Goal: Task Accomplishment & Management: Complete application form

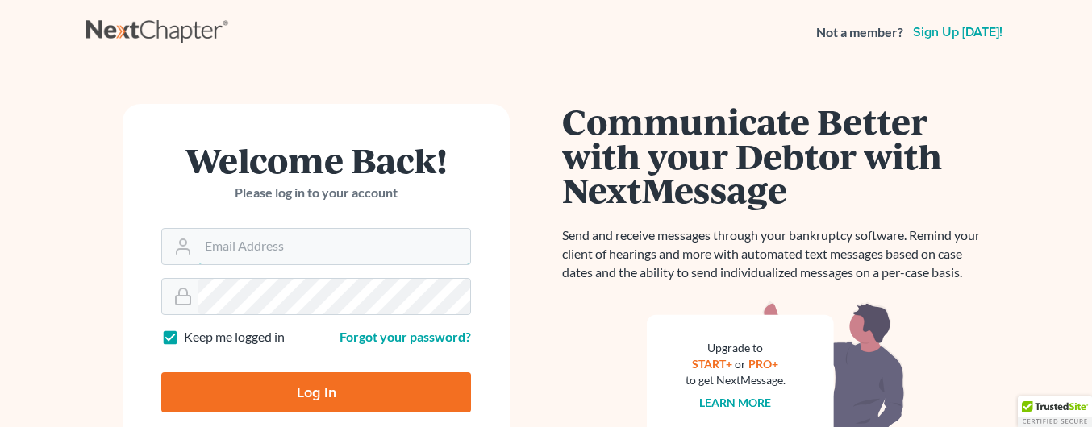
type input "[EMAIL_ADDRESS][DOMAIN_NAME]"
click at [311, 394] on input "Log In" at bounding box center [316, 393] width 310 height 40
type input "Thinking..."
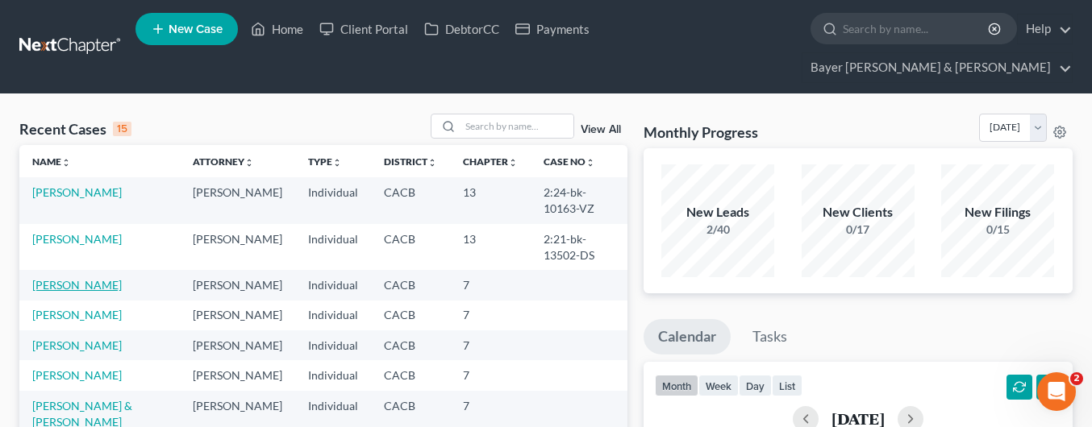
click at [69, 278] on link "[PERSON_NAME]" at bounding box center [77, 285] width 90 height 14
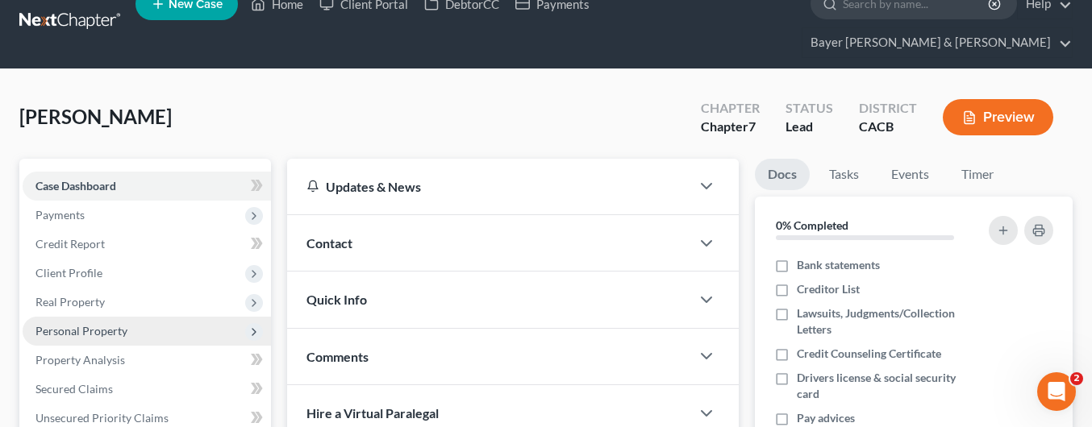
scroll to position [323, 0]
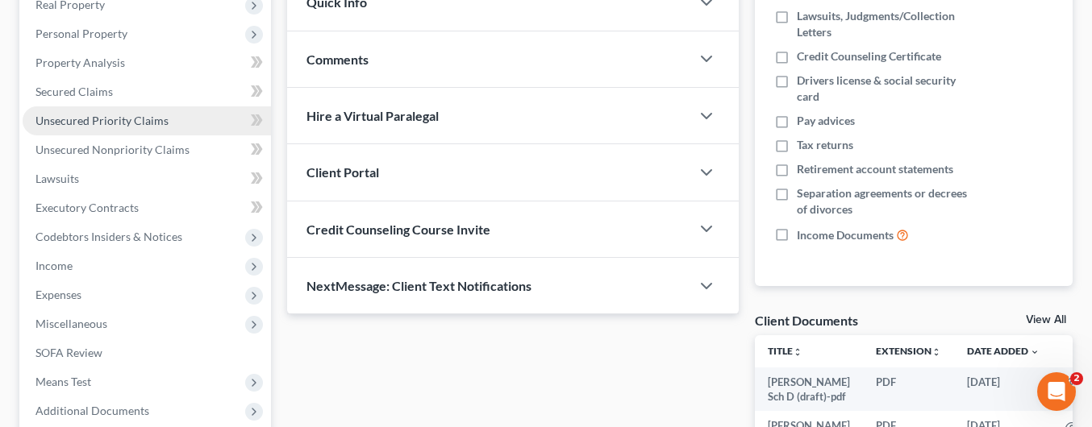
click at [126, 114] on span "Unsecured Priority Claims" at bounding box center [101, 121] width 133 height 14
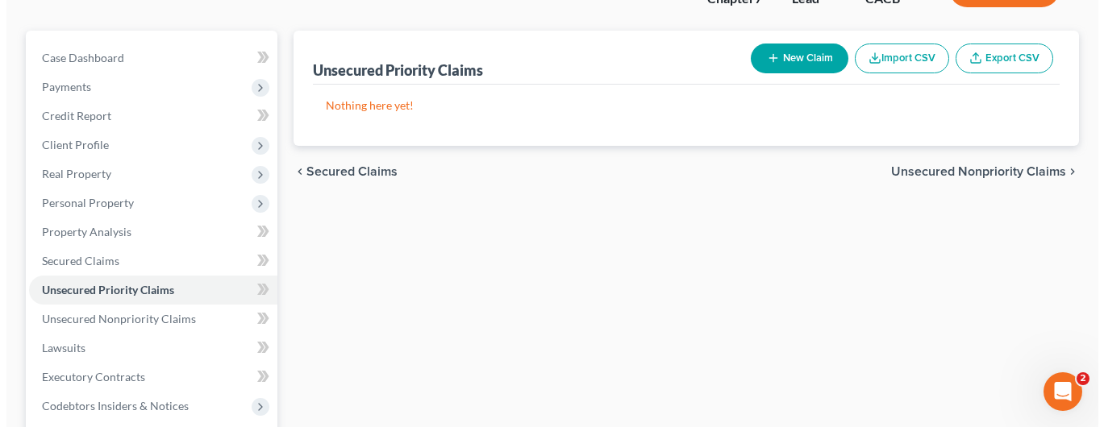
scroll to position [161, 0]
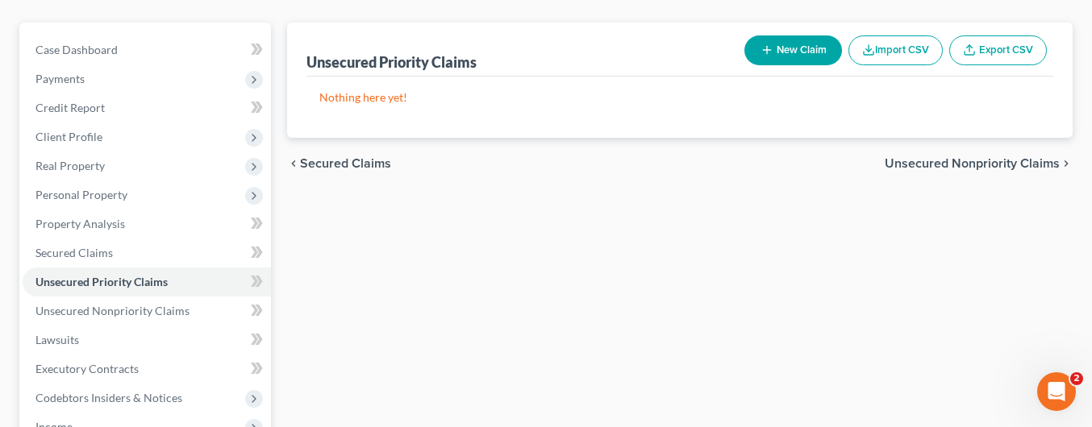
click at [795, 35] on button "New Claim" at bounding box center [793, 50] width 98 height 30
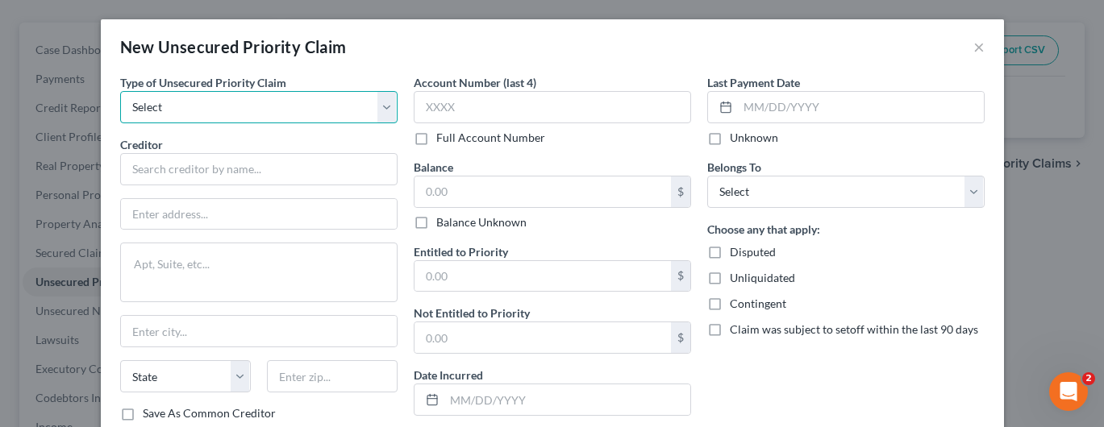
click at [242, 97] on select "Select Taxes & Other Government Units Domestic Support Obligations Extensions o…" at bounding box center [258, 107] width 277 height 32
select select "0"
click at [120, 91] on select "Select Taxes & Other Government Units Domestic Support Obligations Extensions o…" at bounding box center [258, 107] width 277 height 32
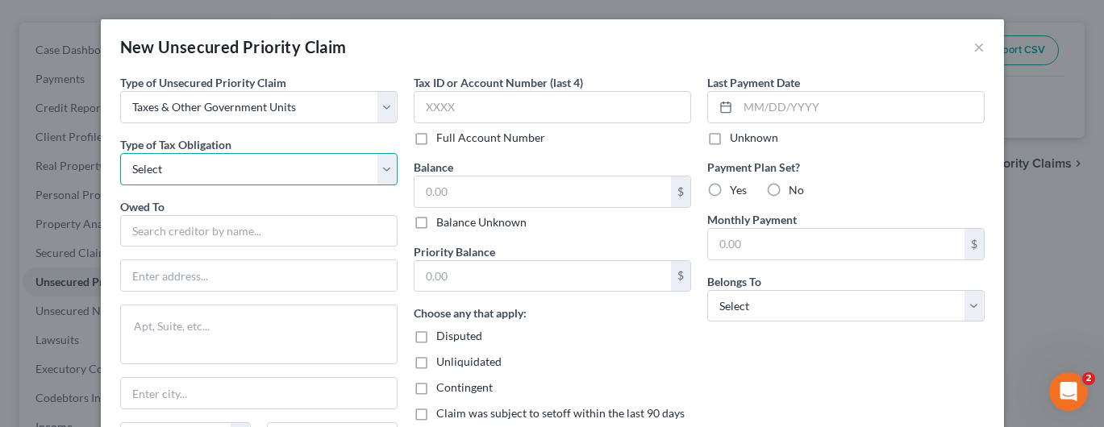
click at [222, 173] on select "Select Federal City State Franchise Tax Board Other" at bounding box center [258, 169] width 277 height 32
select select "3"
click at [120, 153] on select "Select Federal City State Franchise Tax Board Other" at bounding box center [258, 169] width 277 height 32
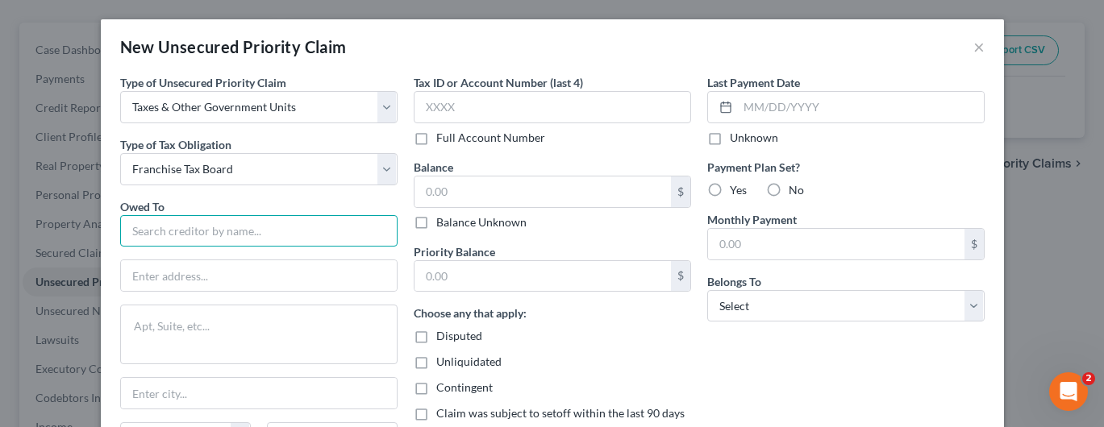
click at [198, 224] on input "text" at bounding box center [258, 231] width 277 height 32
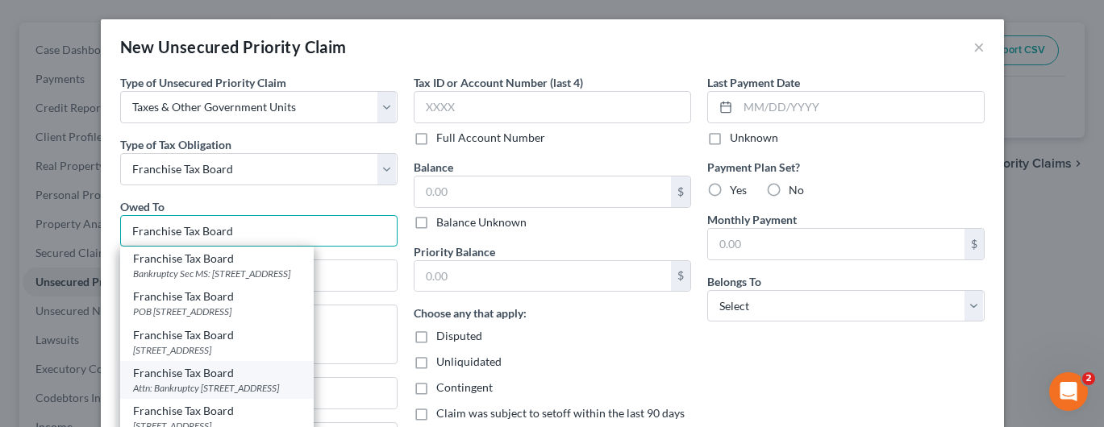
type input "Franchise Tax Board"
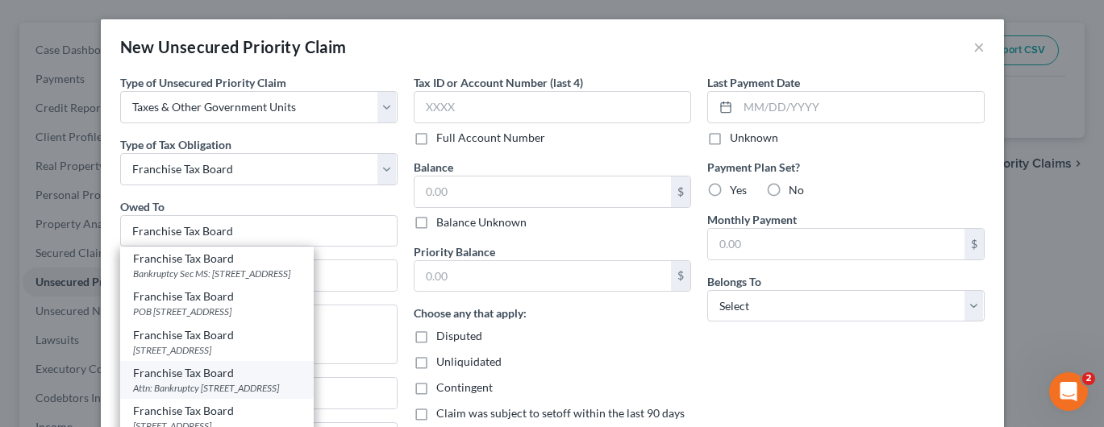
click at [227, 395] on div "Attn: Bankruptcy [STREET_ADDRESS]" at bounding box center [217, 389] width 168 height 14
type input "Attn: Bankruptcy"
type textarea "PO Box 2952"
type input "[GEOGRAPHIC_DATA]"
select select "4"
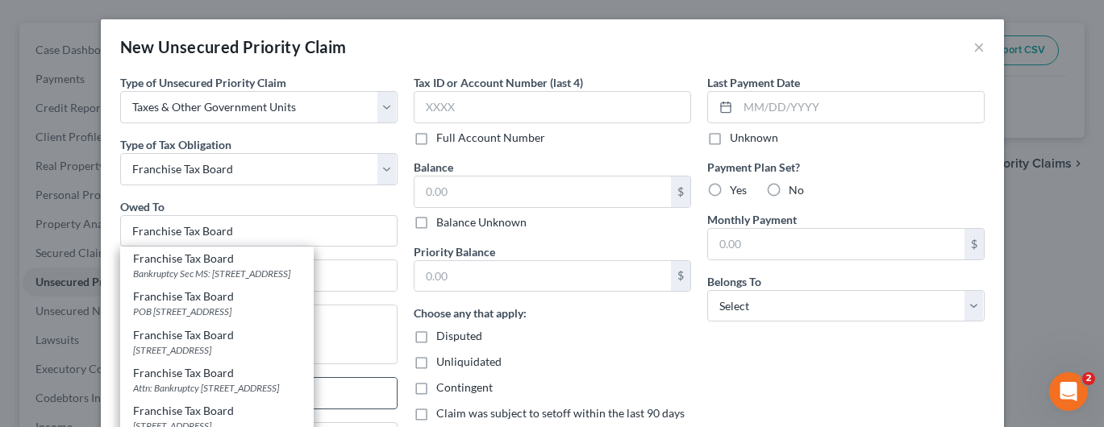
type input "95812-2952"
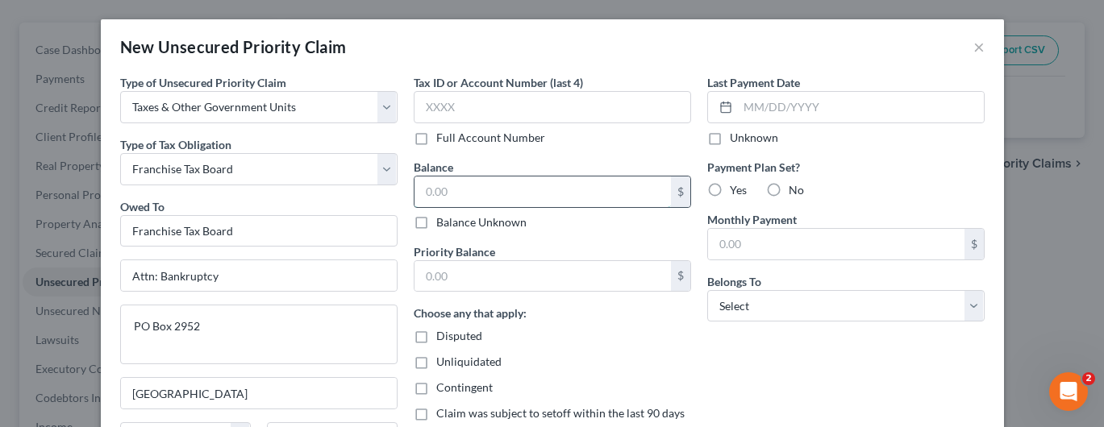
click at [476, 193] on input "text" at bounding box center [543, 192] width 256 height 31
type input "1,917.00"
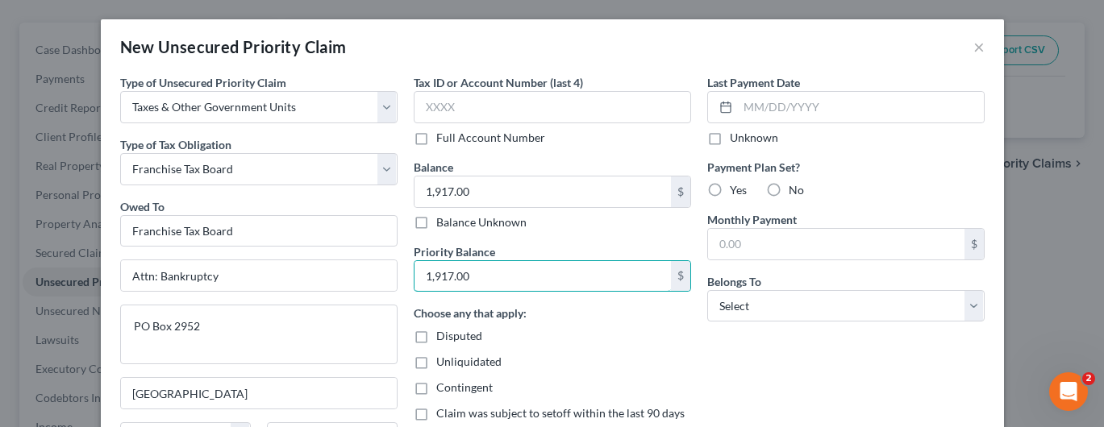
type input "1,917.00"
click at [789, 190] on label "No" at bounding box center [796, 190] width 15 height 16
click at [795, 190] on input "No" at bounding box center [800, 187] width 10 height 10
radio input "true"
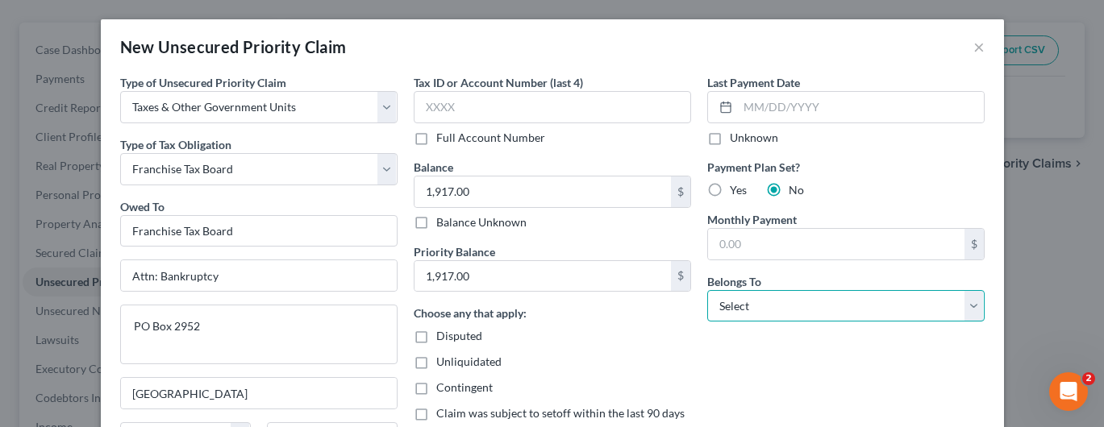
drag, startPoint x: 761, startPoint y: 304, endPoint x: 728, endPoint y: 330, distance: 41.3
click at [761, 304] on select "Select Debtor 1 Only Debtor 2 Only Debtor 1 And Debtor 2 Only At Least One Of T…" at bounding box center [845, 306] width 277 height 32
select select "0"
click at [707, 290] on select "Select Debtor 1 Only Debtor 2 Only Debtor 1 And Debtor 2 Only At Least One Of T…" at bounding box center [845, 306] width 277 height 32
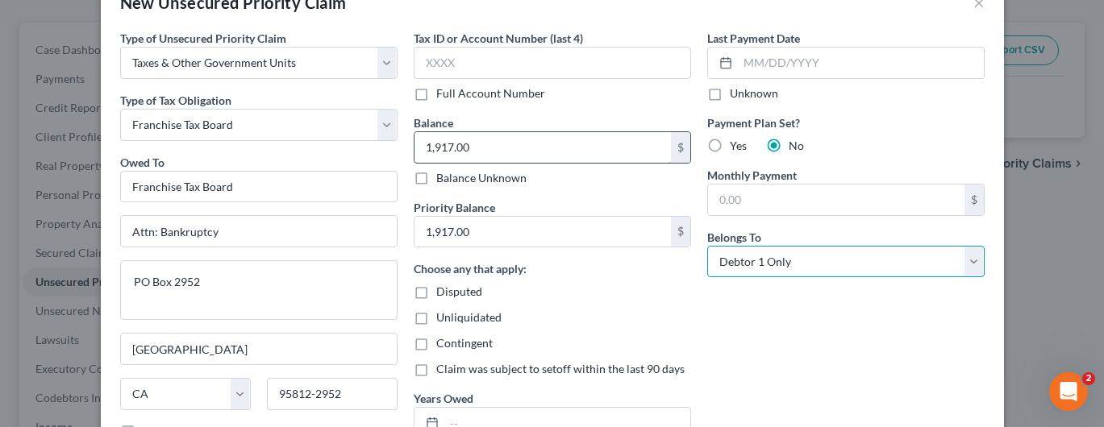
scroll to position [81, 0]
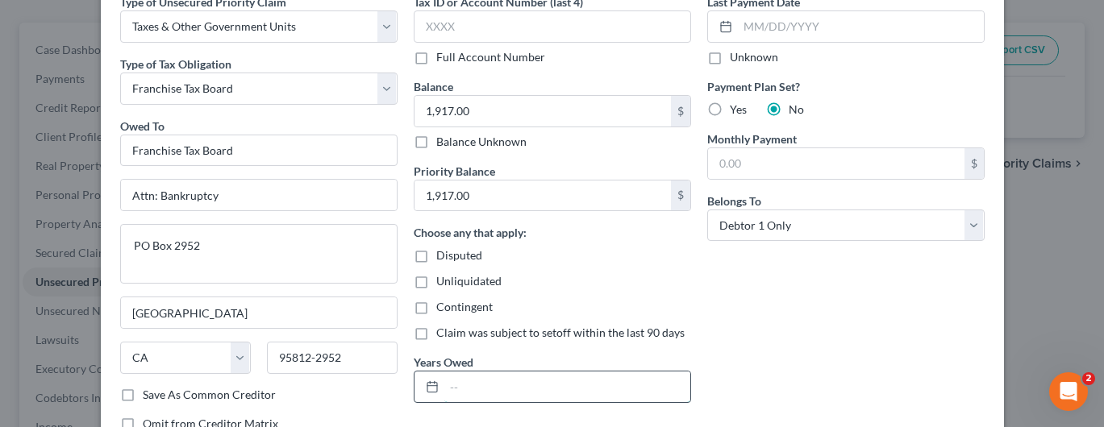
click at [469, 384] on input "text" at bounding box center [567, 387] width 246 height 31
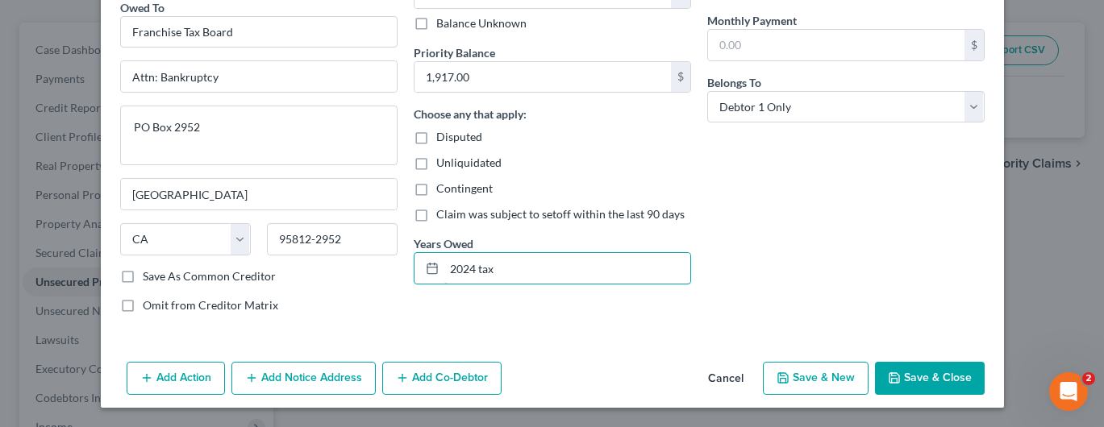
type input "2024 tax"
click at [316, 381] on button "Add Notice Address" at bounding box center [303, 379] width 144 height 34
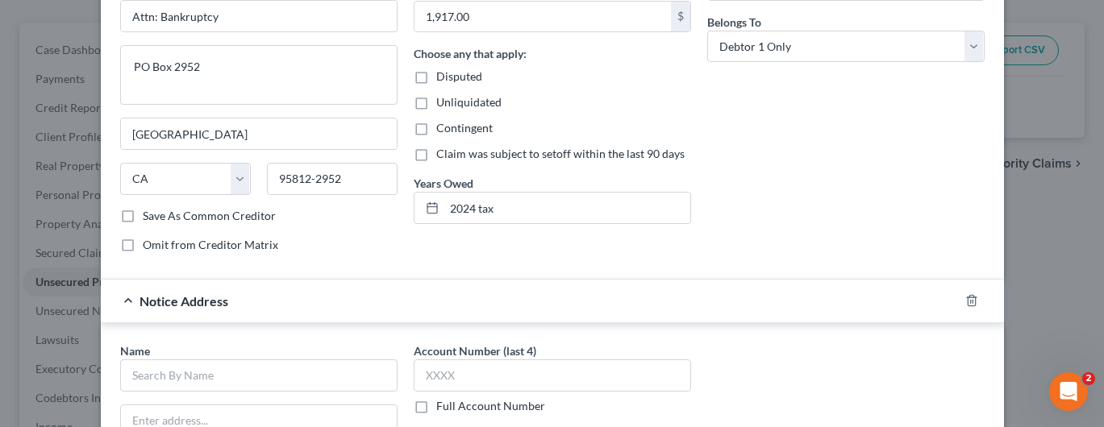
scroll to position [361, 0]
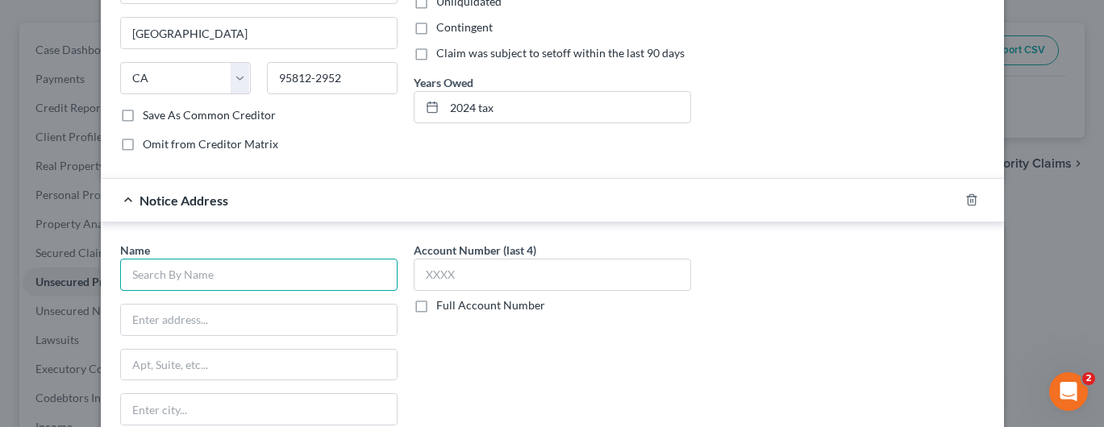
click at [235, 276] on input "text" at bounding box center [258, 275] width 277 height 32
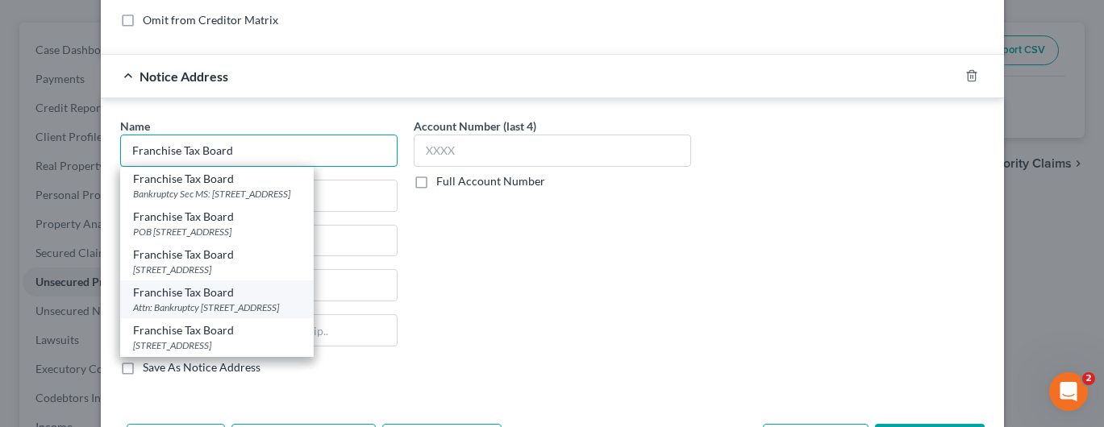
scroll to position [522, 0]
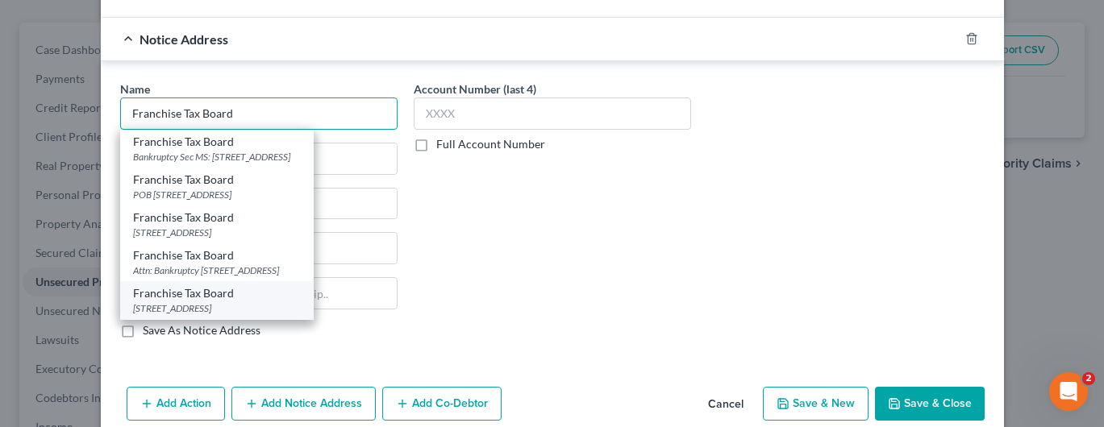
type input "Franchise Tax Board"
click at [228, 312] on div "[STREET_ADDRESS]" at bounding box center [217, 309] width 168 height 14
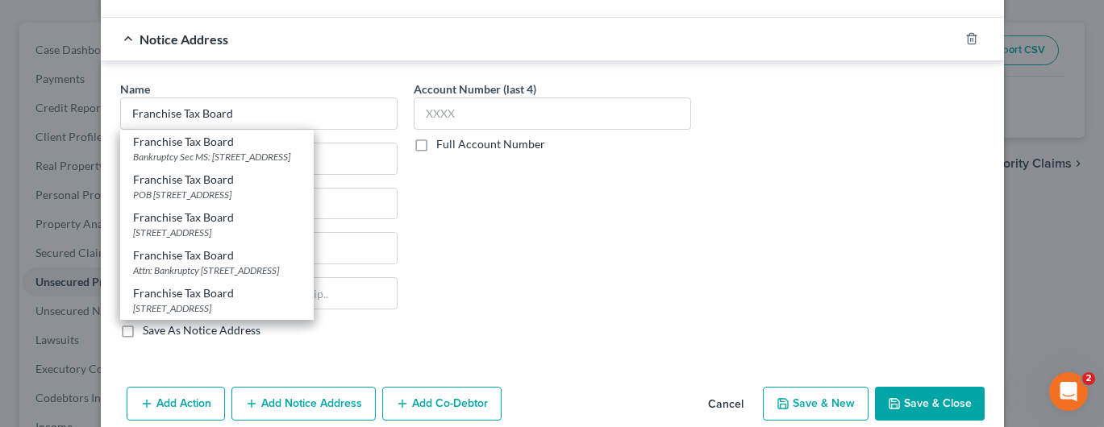
type input "PO Box 942857"
type input "[GEOGRAPHIC_DATA]"
select select "4"
type input "94257"
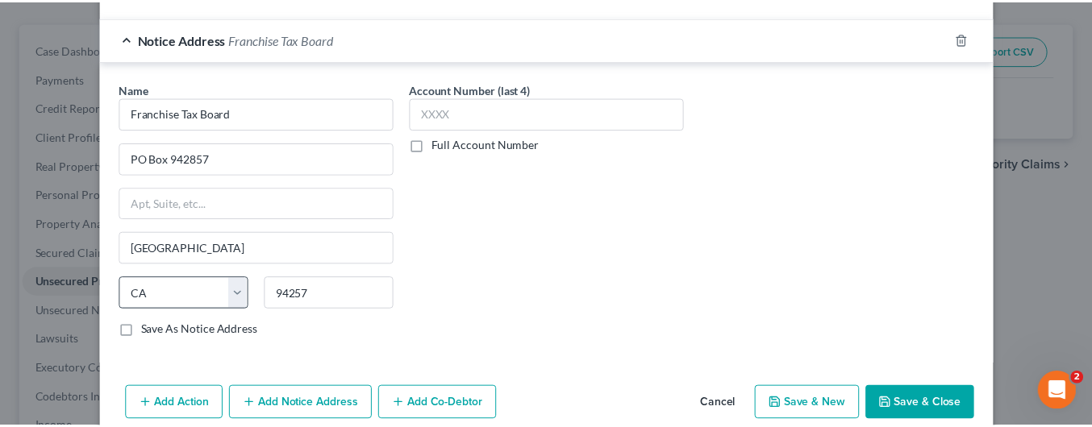
scroll to position [0, 0]
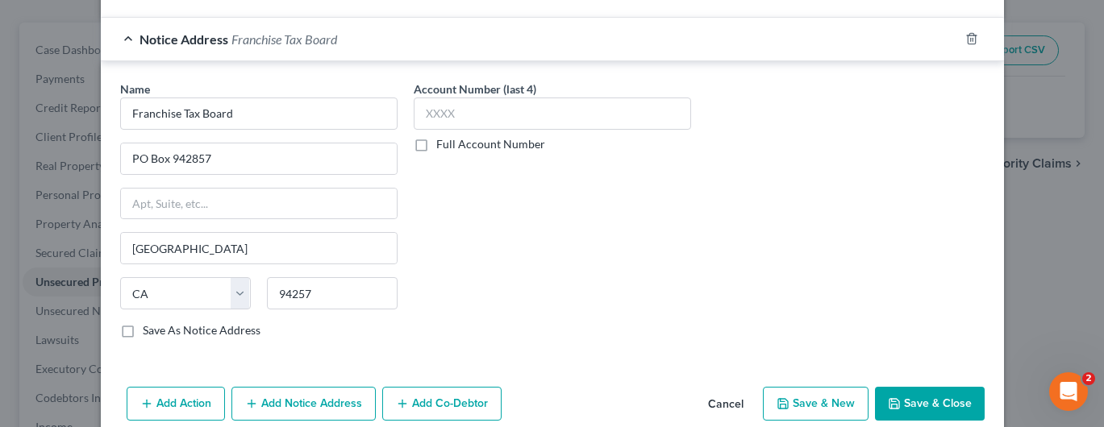
click at [931, 403] on button "Save & Close" at bounding box center [930, 404] width 110 height 34
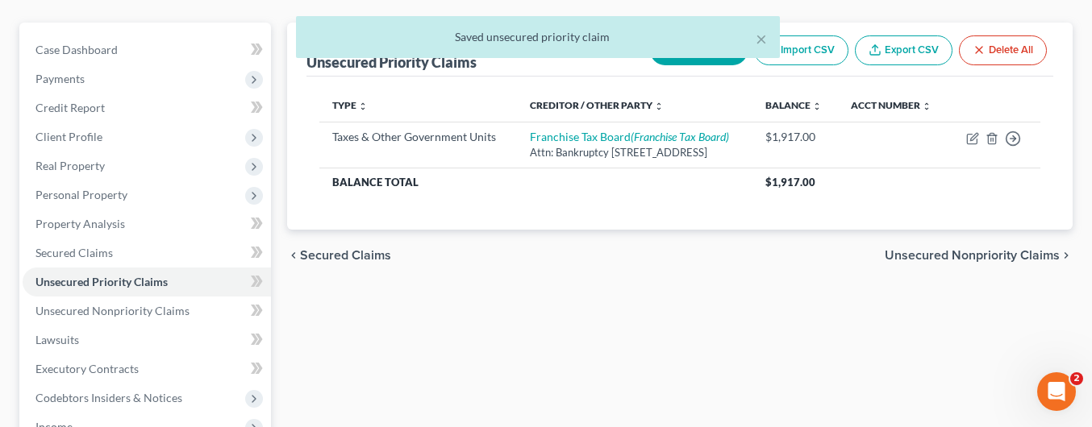
click at [712, 35] on button "New Claim" at bounding box center [699, 50] width 98 height 30
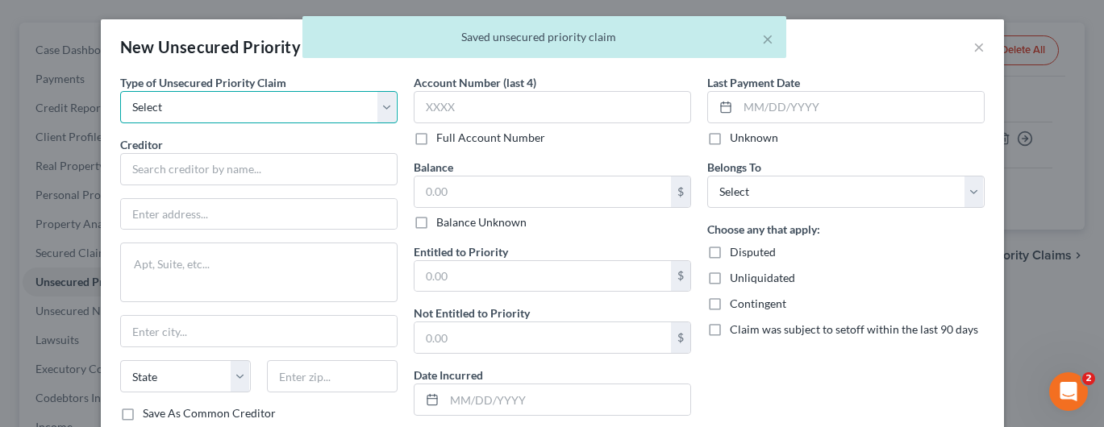
drag, startPoint x: 352, startPoint y: 101, endPoint x: 334, endPoint y: 119, distance: 25.7
click at [352, 101] on select "Select Taxes & Other Government Units Domestic Support Obligations Extensions o…" at bounding box center [258, 107] width 277 height 32
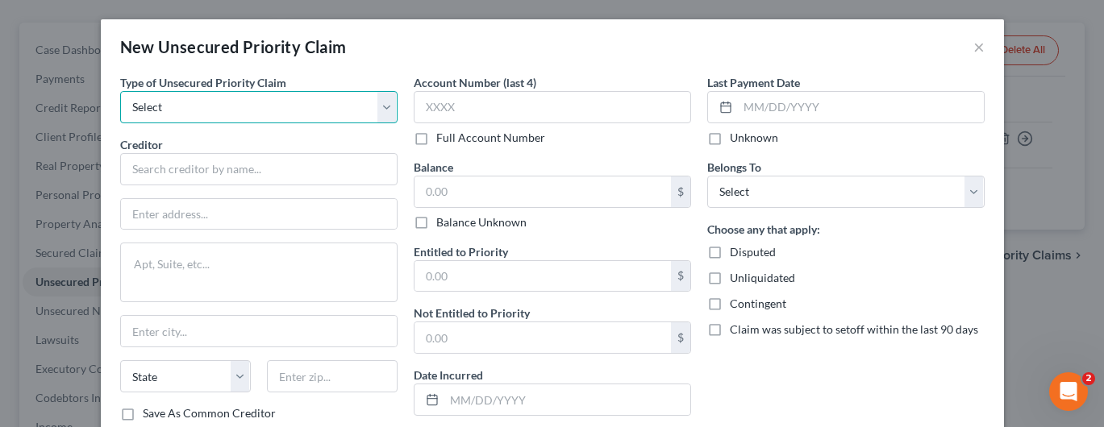
select select "0"
click at [120, 91] on select "Select Taxes & Other Government Units Domestic Support Obligations Extensions o…" at bounding box center [258, 107] width 277 height 32
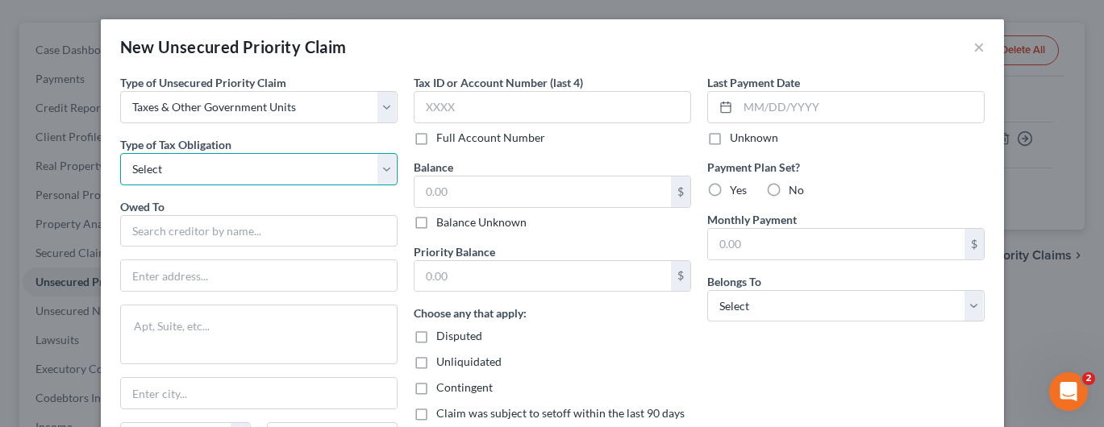
click at [212, 166] on select "Select Federal City State Franchise Tax Board Other" at bounding box center [258, 169] width 277 height 32
select select "4"
click at [120, 153] on select "Select Federal City State Franchise Tax Board Other" at bounding box center [258, 169] width 277 height 32
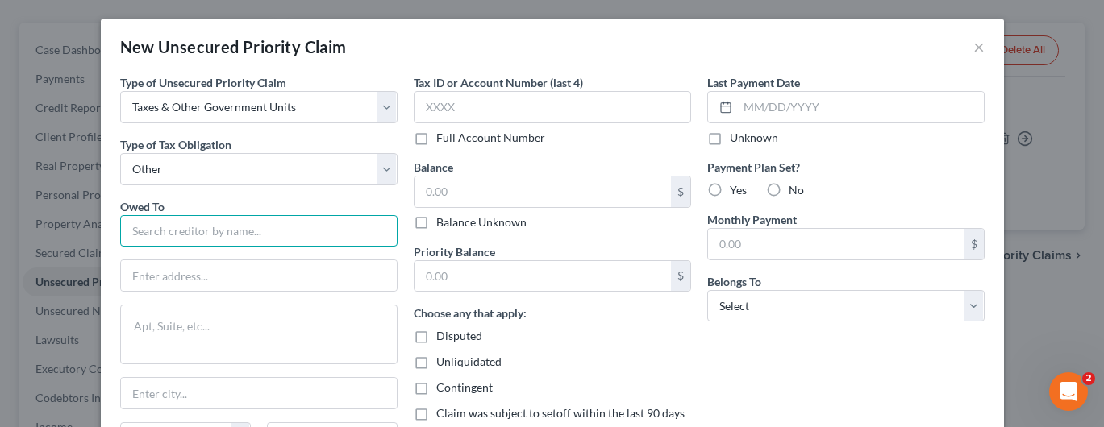
click at [196, 231] on input "text" at bounding box center [258, 231] width 277 height 32
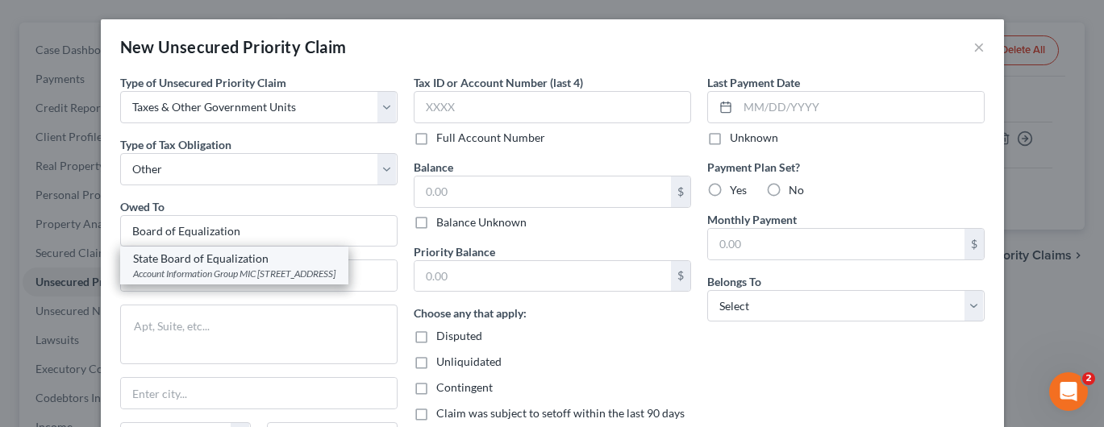
click at [273, 257] on div "State Board of Equalization" at bounding box center [234, 259] width 202 height 16
type input "State Board of Equalization"
type input "Account Information Group MIC 29"
type textarea "PO Box 942879"
type input "[GEOGRAPHIC_DATA]"
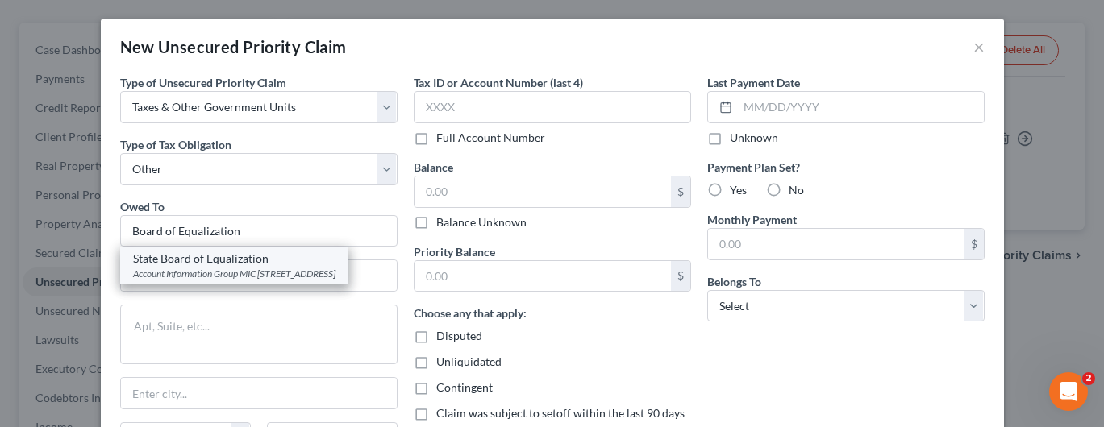
select select "4"
type input "94279-0029"
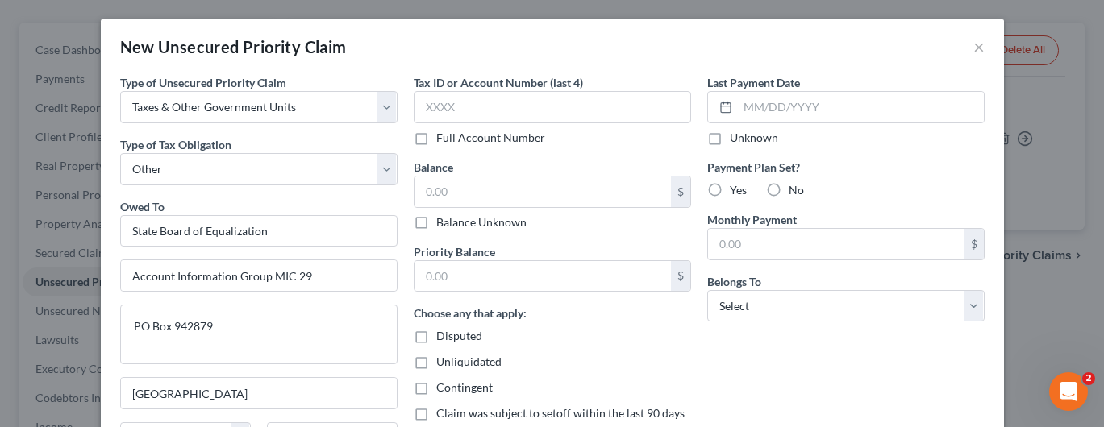
click at [739, 390] on div "Last Payment Date Unknown Payment Plan Set? Yes No Monthly Payment $ Belongs To…" at bounding box center [846, 300] width 294 height 452
click at [492, 192] on input "text" at bounding box center [543, 192] width 256 height 31
type input "800.00"
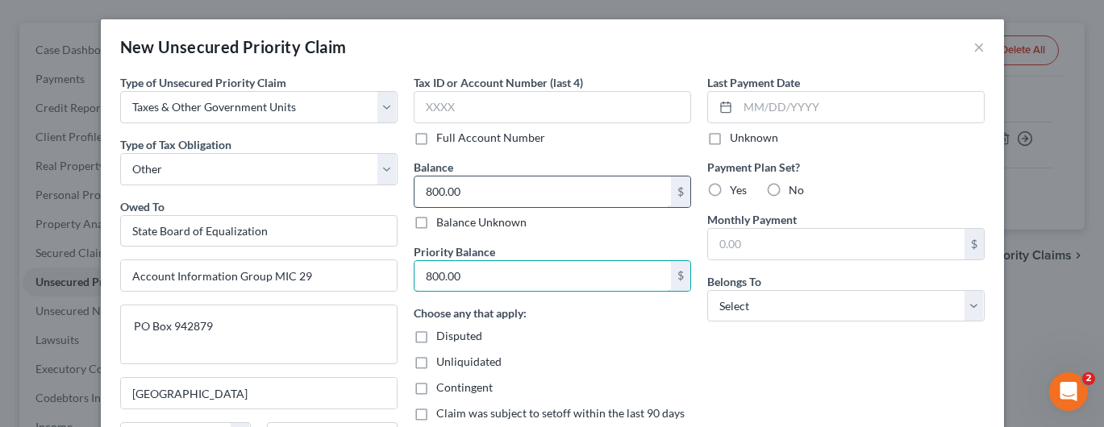
type input "800.00"
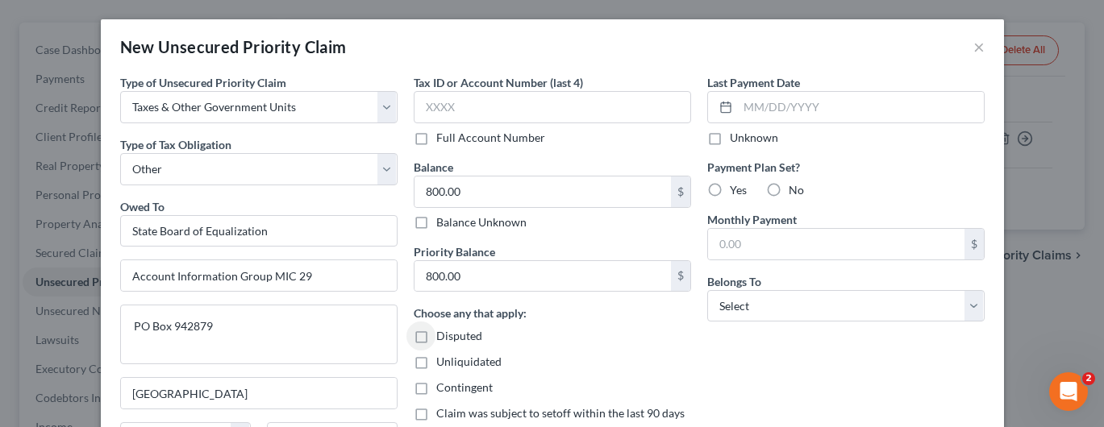
click at [789, 188] on label "No" at bounding box center [796, 190] width 15 height 16
click at [795, 188] on input "No" at bounding box center [800, 187] width 10 height 10
radio input "true"
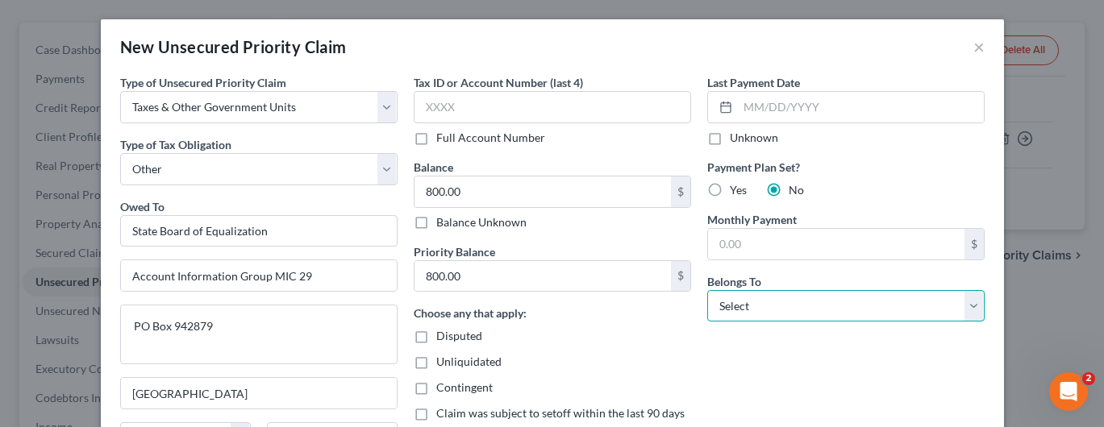
click at [785, 296] on select "Select Debtor 1 Only Debtor 2 Only Debtor 1 And Debtor 2 Only At Least One Of T…" at bounding box center [845, 306] width 277 height 32
select select "0"
click at [707, 290] on select "Select Debtor 1 Only Debtor 2 Only Debtor 1 And Debtor 2 Only At Least One Of T…" at bounding box center [845, 306] width 277 height 32
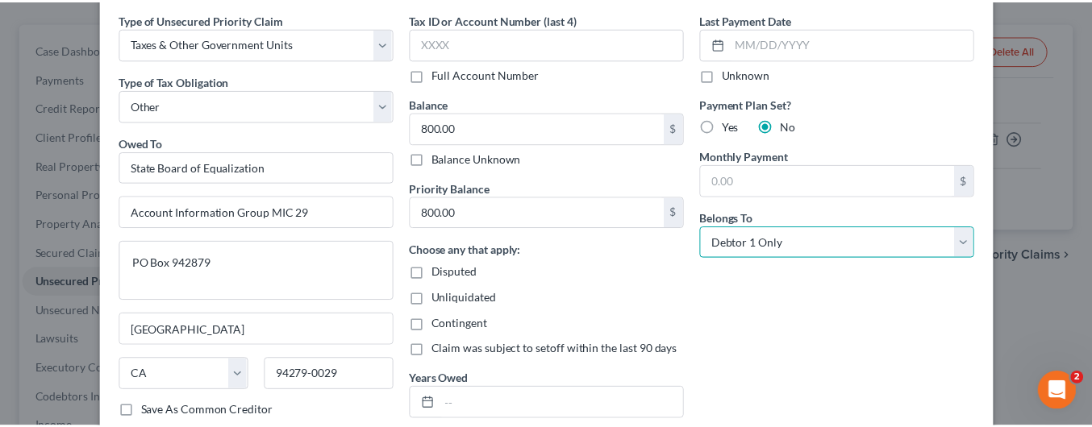
scroll to position [199, 0]
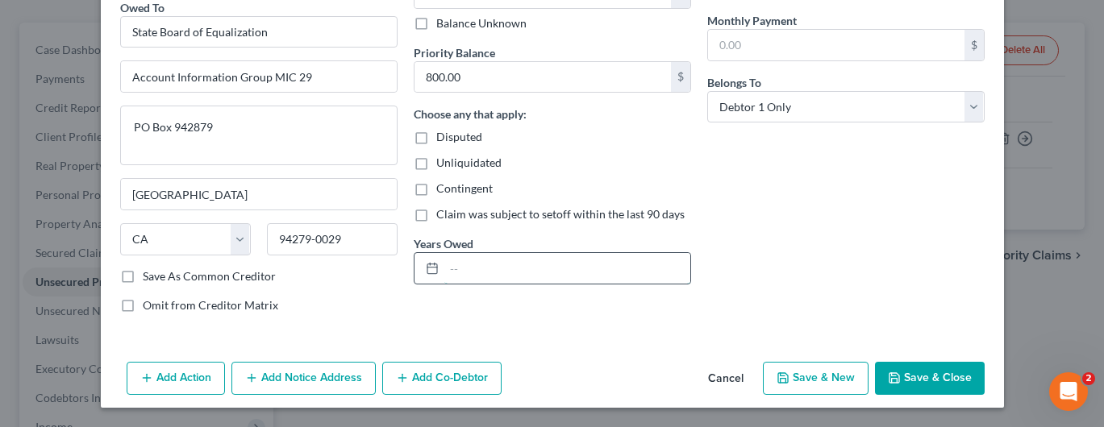
click at [529, 281] on input "text" at bounding box center [567, 268] width 246 height 31
type input "2024 tax"
click at [938, 386] on button "Save & Close" at bounding box center [930, 379] width 110 height 34
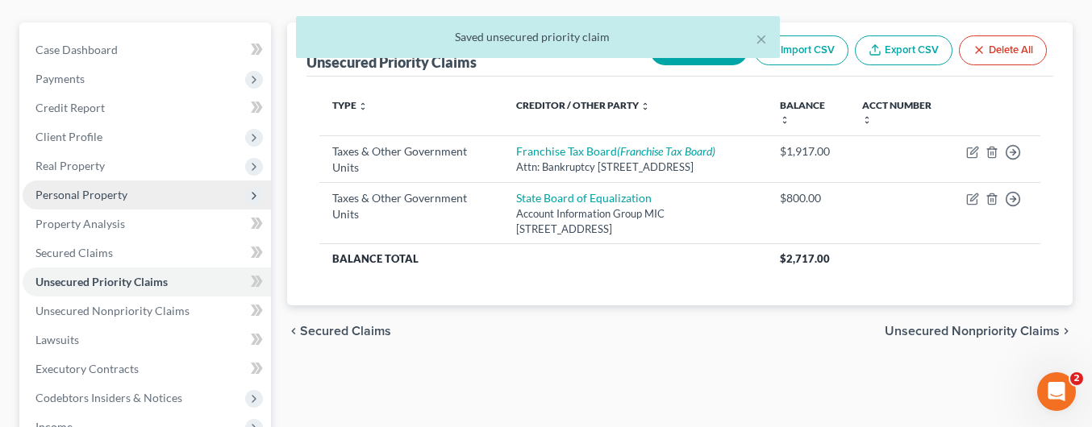
click at [102, 188] on span "Personal Property" at bounding box center [81, 195] width 92 height 14
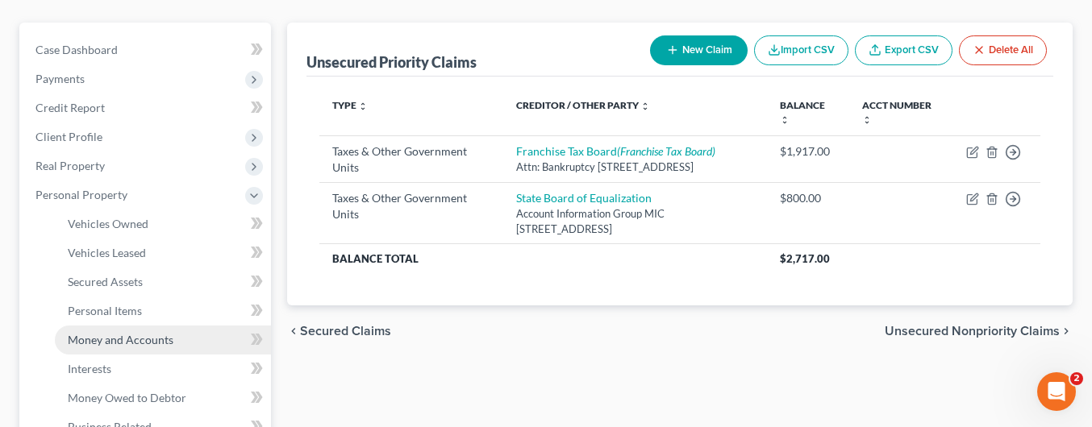
click at [165, 333] on span "Money and Accounts" at bounding box center [121, 340] width 106 height 14
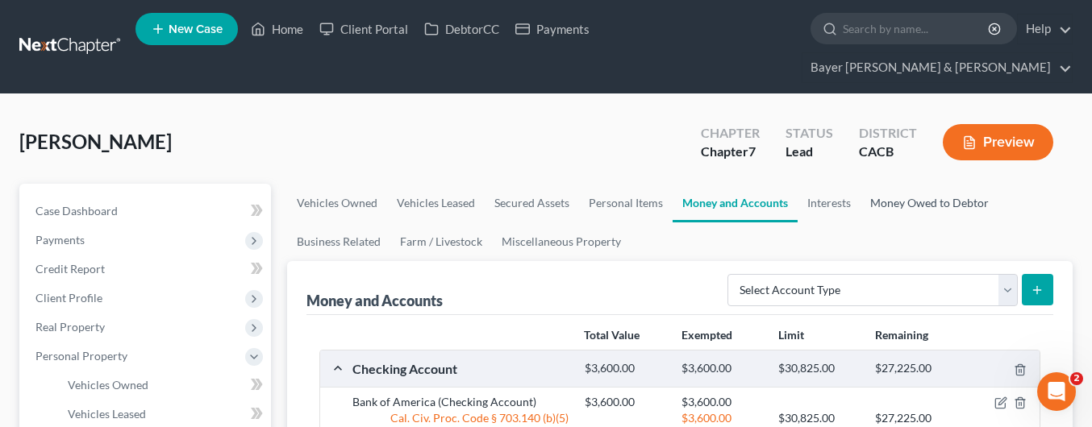
click at [941, 184] on link "Money Owed to Debtor" at bounding box center [930, 203] width 138 height 39
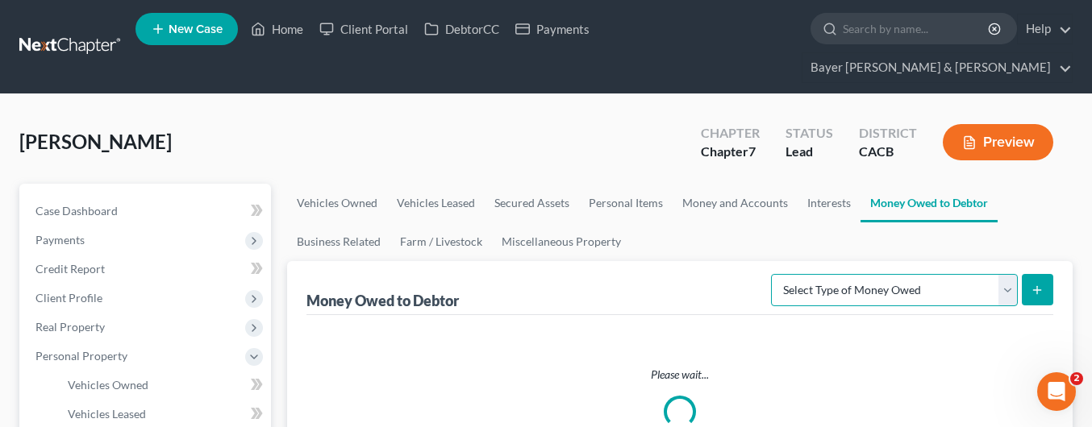
click at [1007, 274] on select "Select Type of Money Owed Accounts Receivable Alimony Child Support Claims Agai…" at bounding box center [894, 290] width 247 height 32
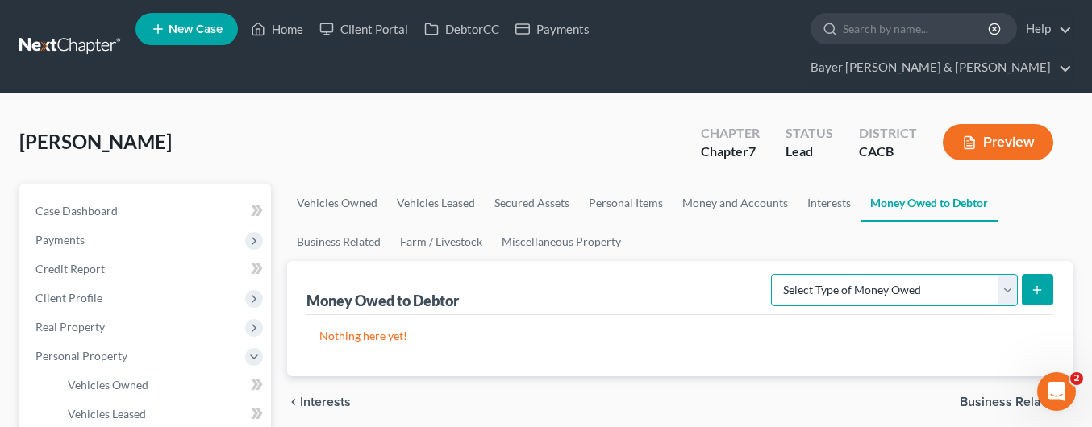
select select "expected_tax_refund"
click at [774, 274] on select "Select Type of Money Owed Accounts Receivable Alimony Child Support Claims Agai…" at bounding box center [894, 290] width 247 height 32
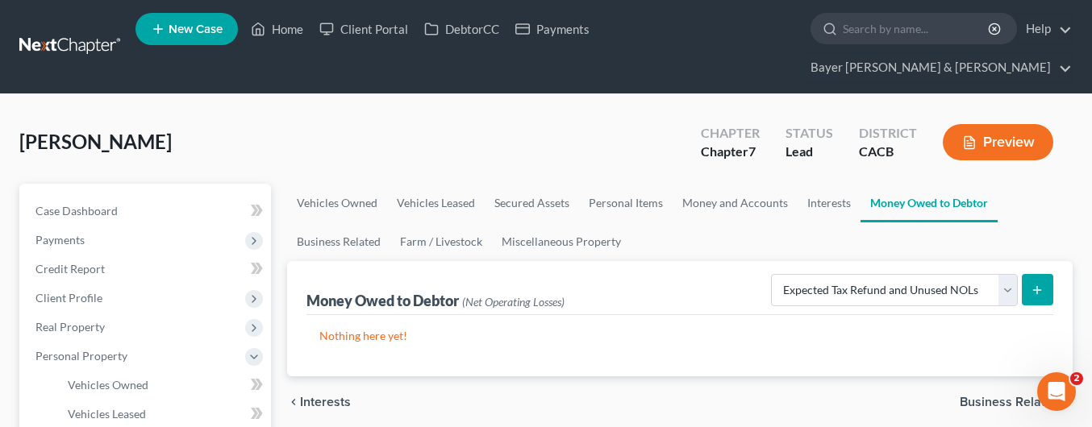
click at [1042, 284] on icon "submit" at bounding box center [1037, 290] width 13 height 13
select select "0"
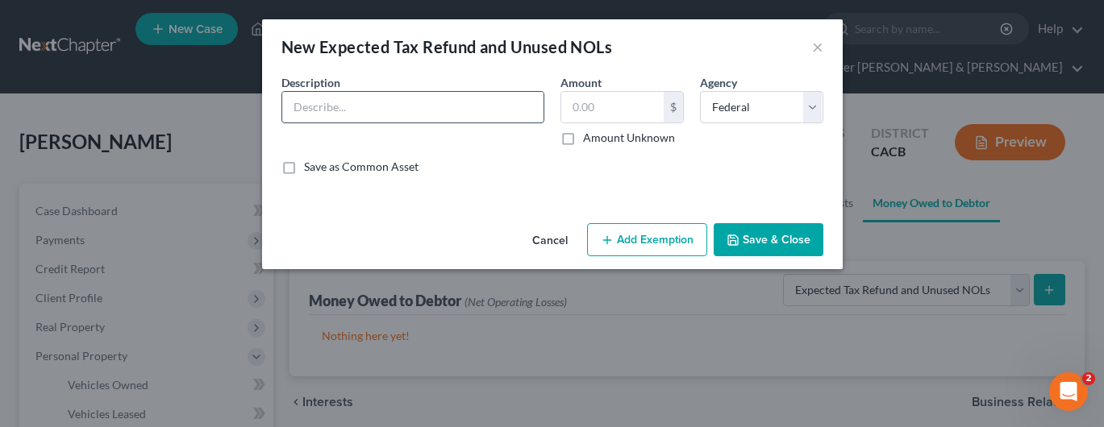
click at [444, 106] on input "text" at bounding box center [412, 107] width 261 height 31
type input "2024 Federal tax refund"
type input "1,130.00"
click at [616, 246] on button "Add Exemption" at bounding box center [647, 240] width 120 height 34
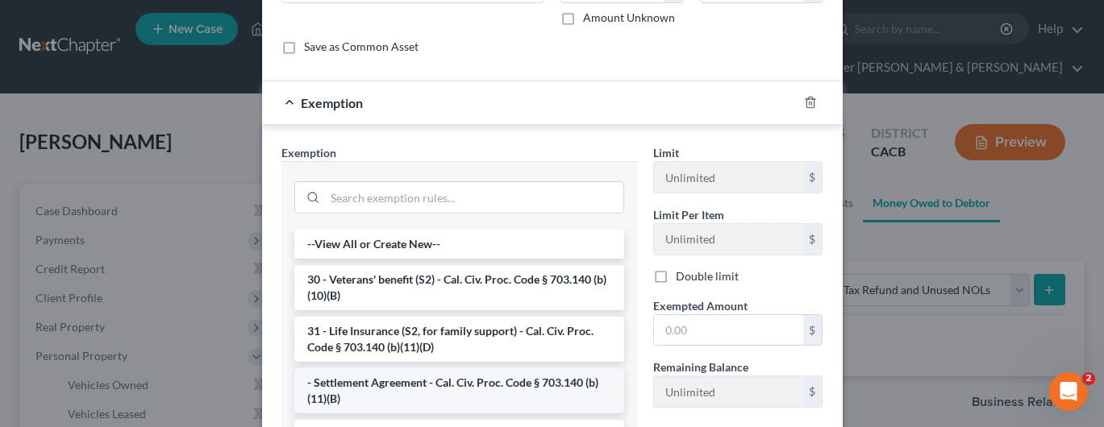
scroll to position [161, 0]
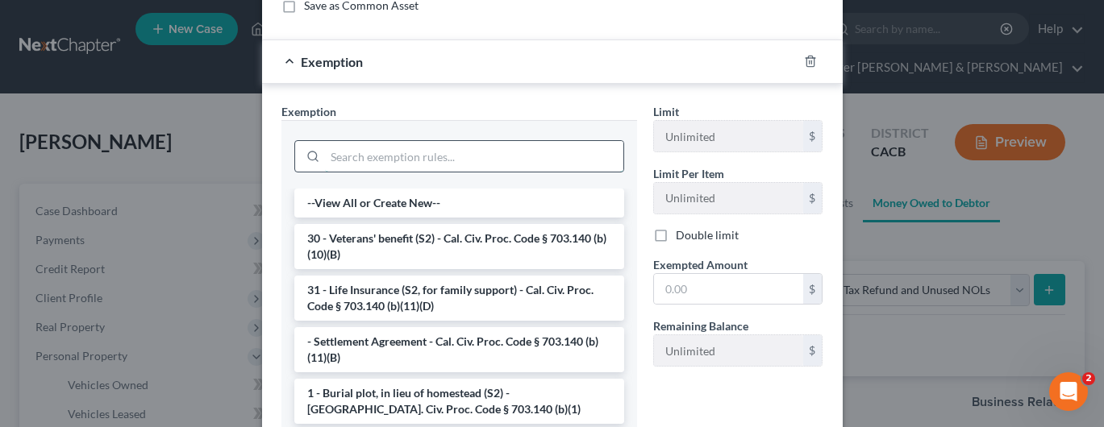
click at [401, 165] on input "search" at bounding box center [474, 156] width 298 height 31
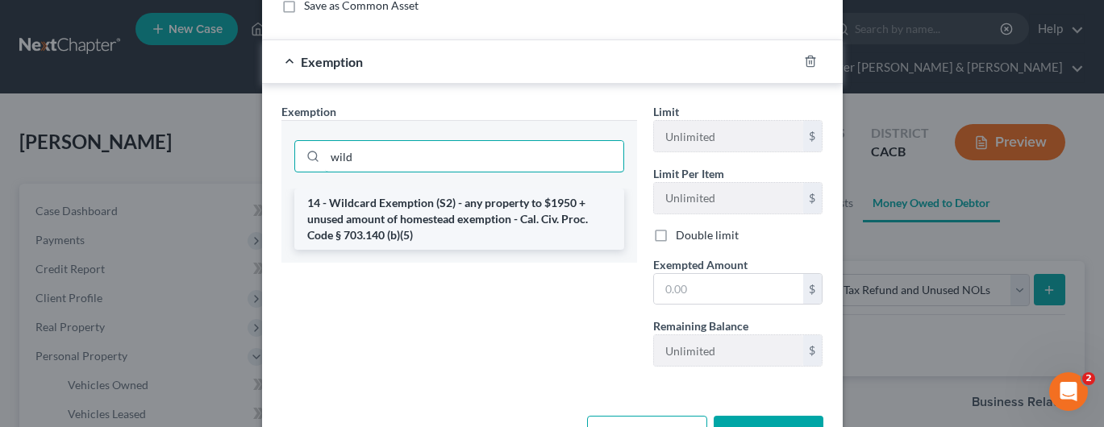
type input "wild"
drag, startPoint x: 423, startPoint y: 228, endPoint x: 406, endPoint y: 242, distance: 22.4
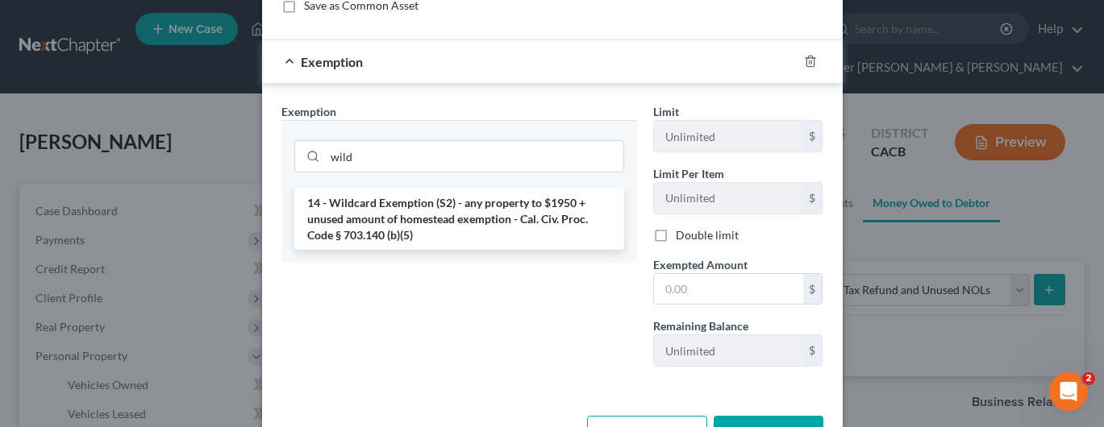
click at [423, 227] on li "14 - Wildcard Exemption (S2) - any property to $1950 + unused amount of homeste…" at bounding box center [459, 219] width 330 height 61
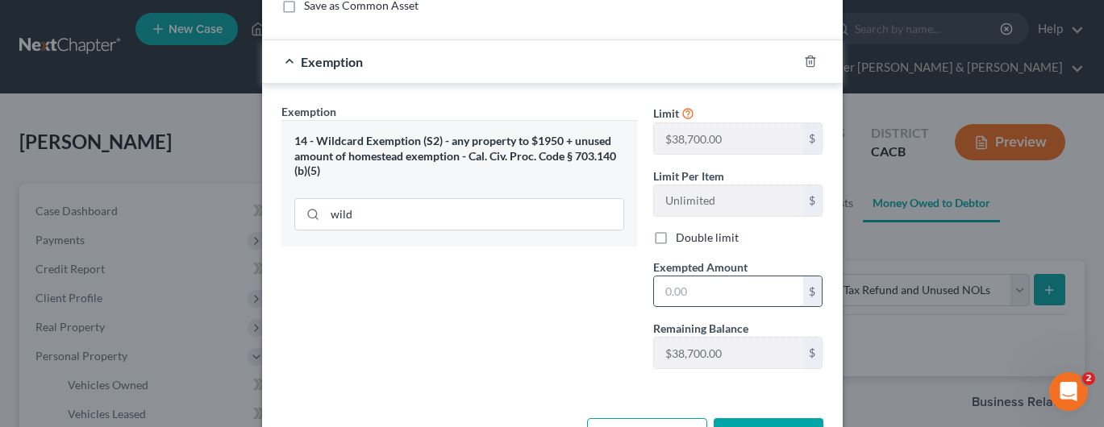
click at [713, 280] on input "text" at bounding box center [728, 292] width 149 height 31
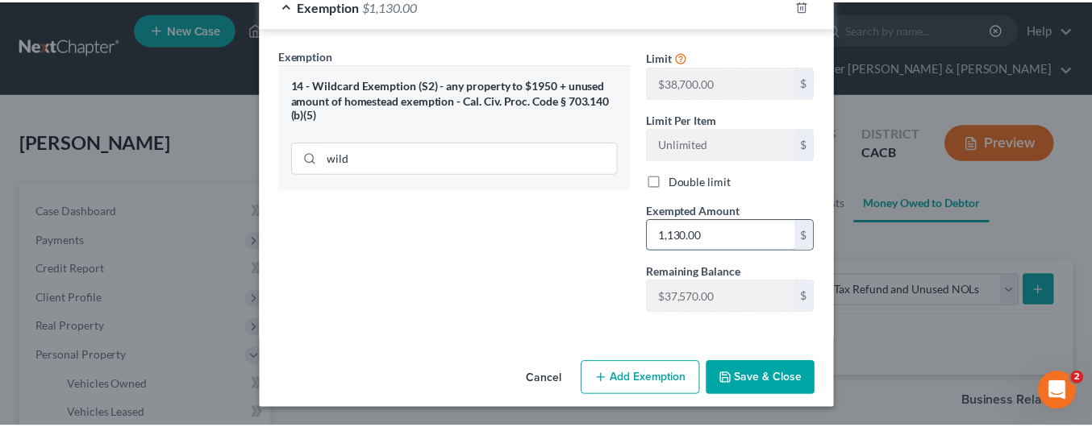
scroll to position [219, 0]
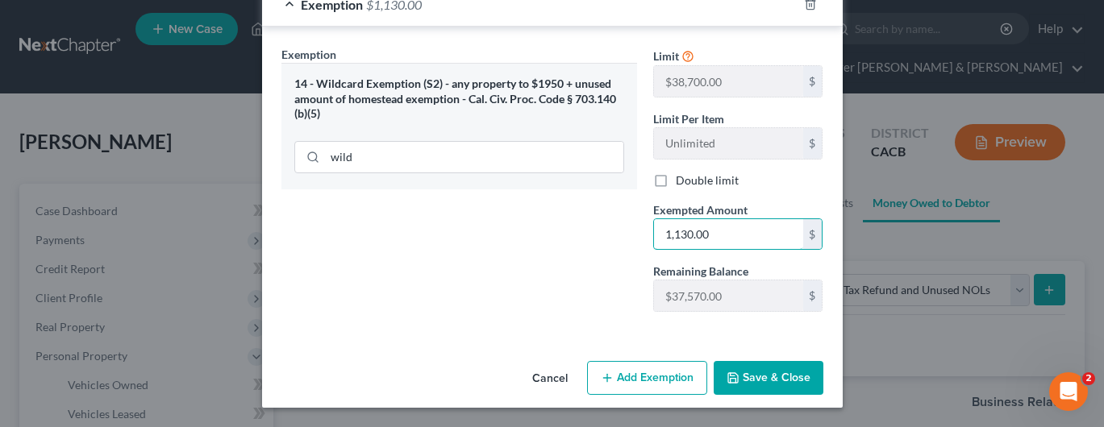
type input "1,130.00"
click at [763, 382] on button "Save & Close" at bounding box center [769, 378] width 110 height 34
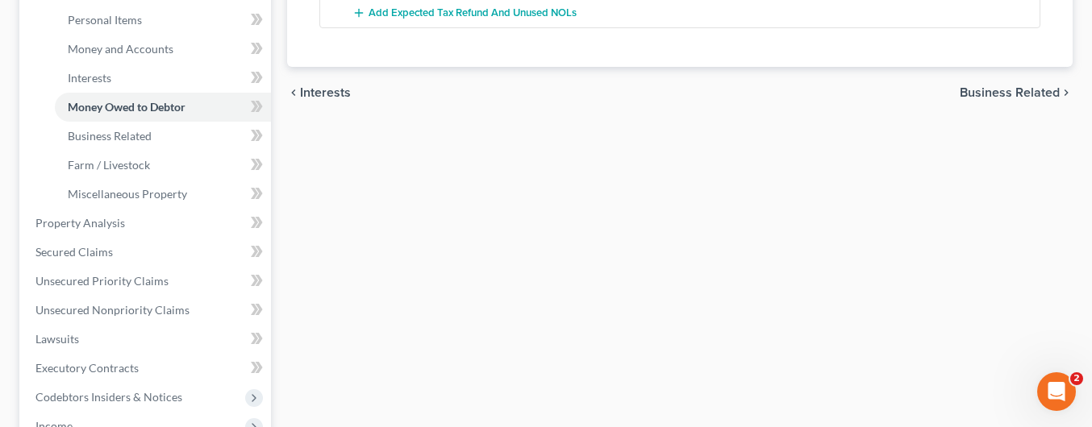
scroll to position [645, 0]
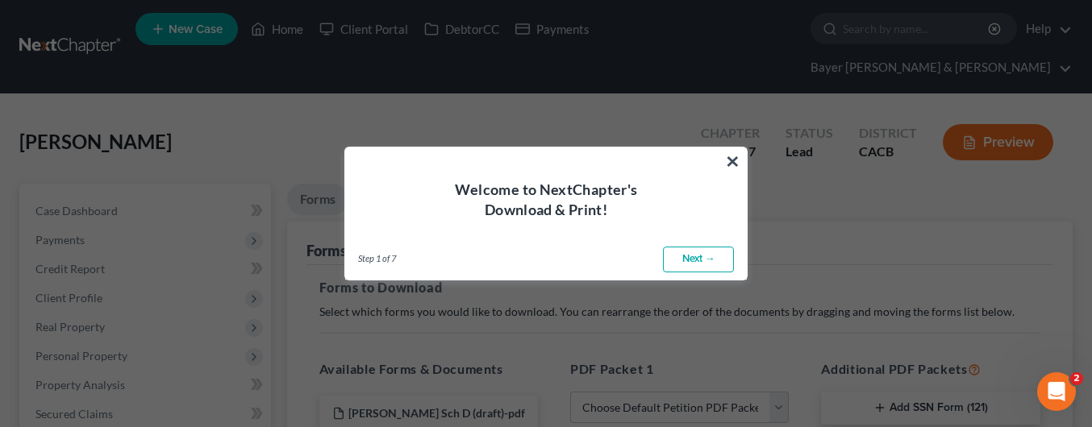
click at [740, 164] on div "Welcome to NextChapter's Download & Print!" at bounding box center [546, 184] width 402 height 73
click at [732, 161] on button "×" at bounding box center [732, 161] width 15 height 26
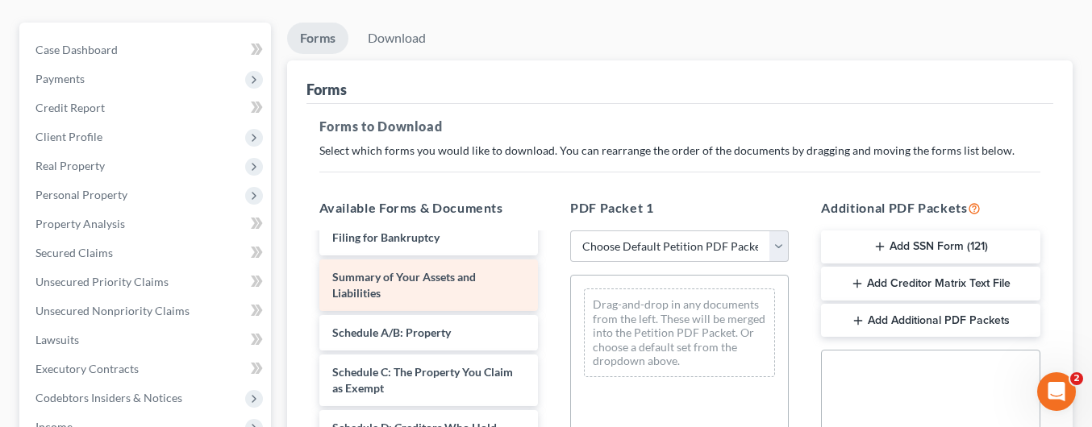
scroll to position [81, 0]
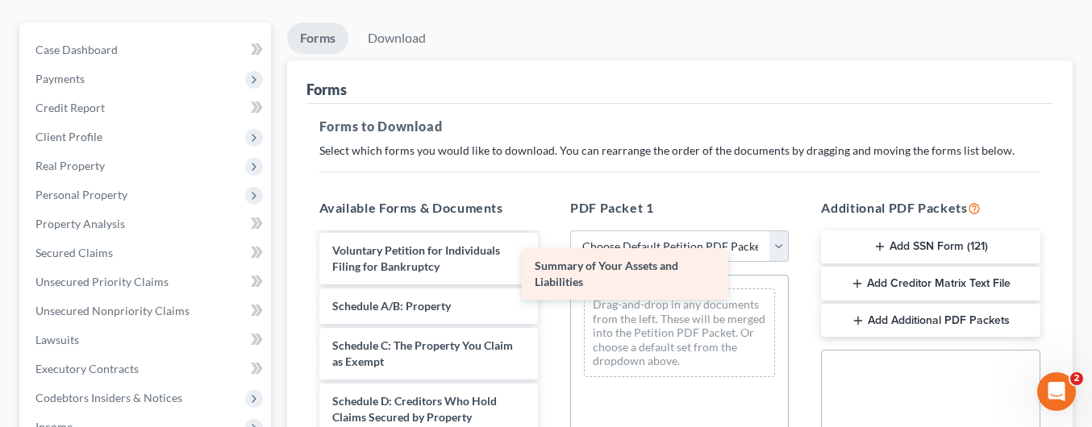
drag, startPoint x: 455, startPoint y: 293, endPoint x: 680, endPoint y: 266, distance: 226.6
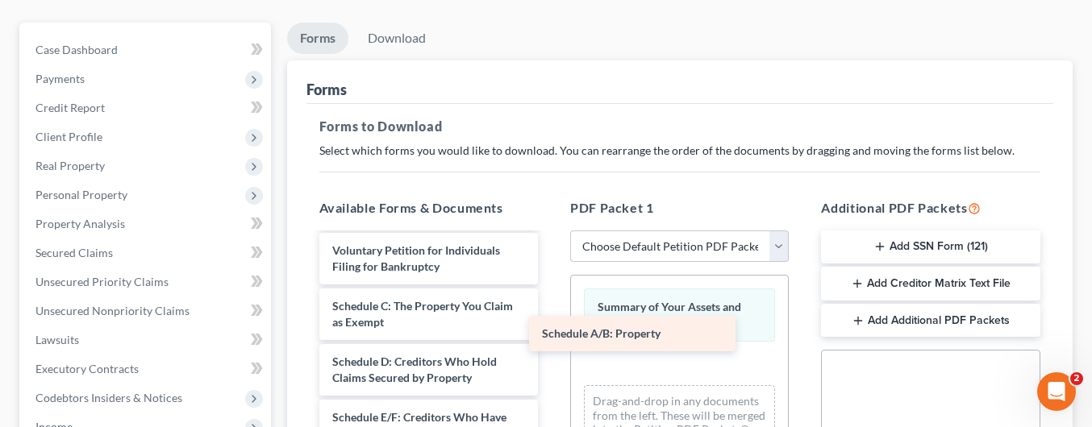
drag, startPoint x: 503, startPoint y: 277, endPoint x: 719, endPoint y: 336, distance: 224.0
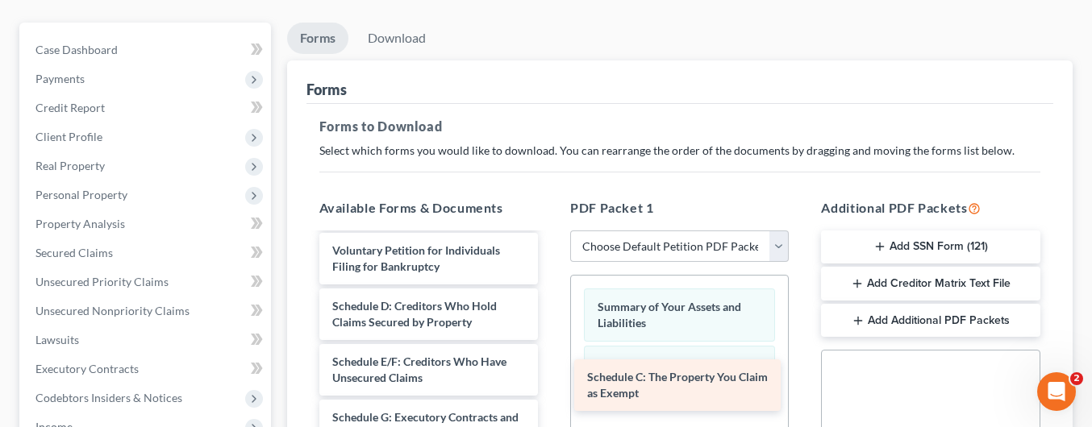
drag, startPoint x: 498, startPoint y: 288, endPoint x: 753, endPoint y: 386, distance: 272.5
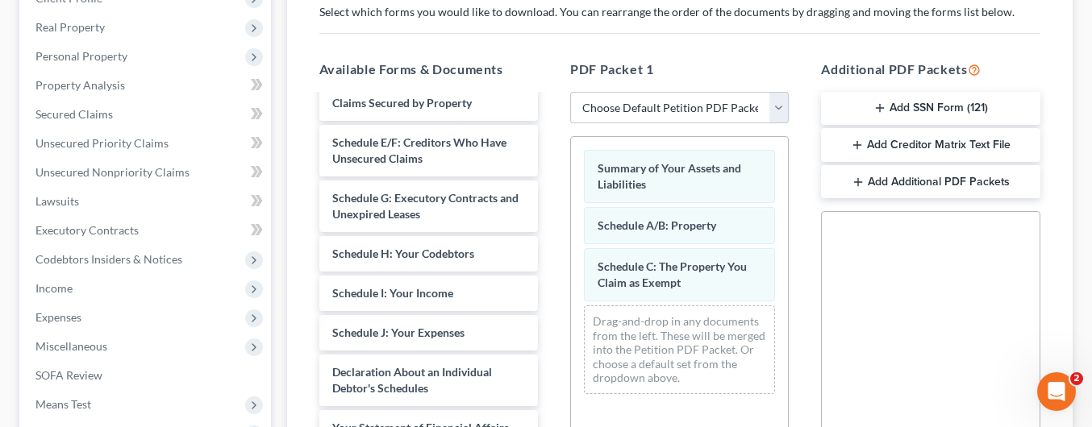
scroll to position [323, 0]
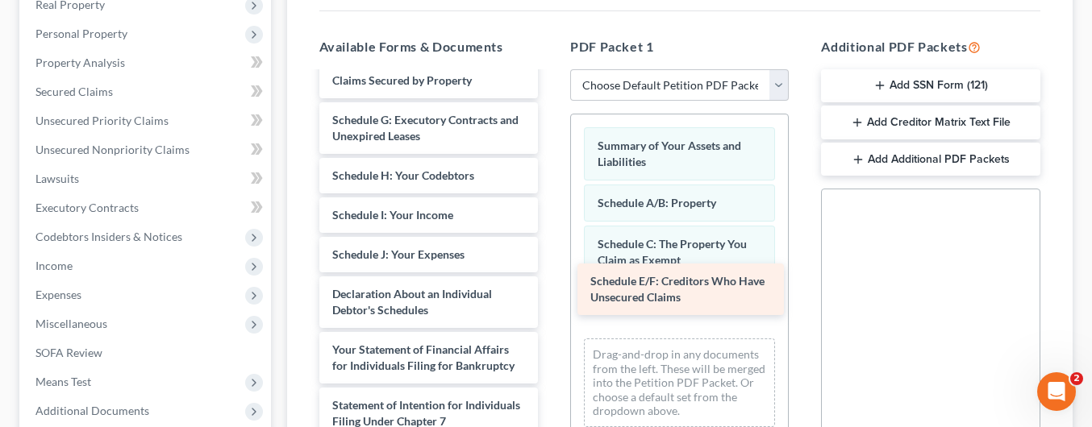
drag, startPoint x: 443, startPoint y: 94, endPoint x: 702, endPoint y: 281, distance: 319.0
click at [551, 281] on div "Schedule E/F: Creditors Who Have Unsecured Claims [PERSON_NAME] Sch D (draft)-p…" at bounding box center [429, 307] width 244 height 790
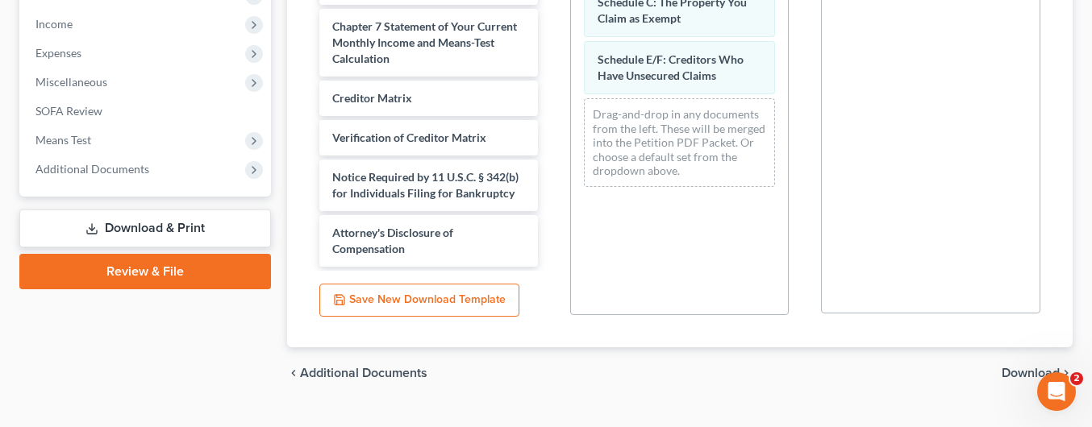
scroll to position [331, 0]
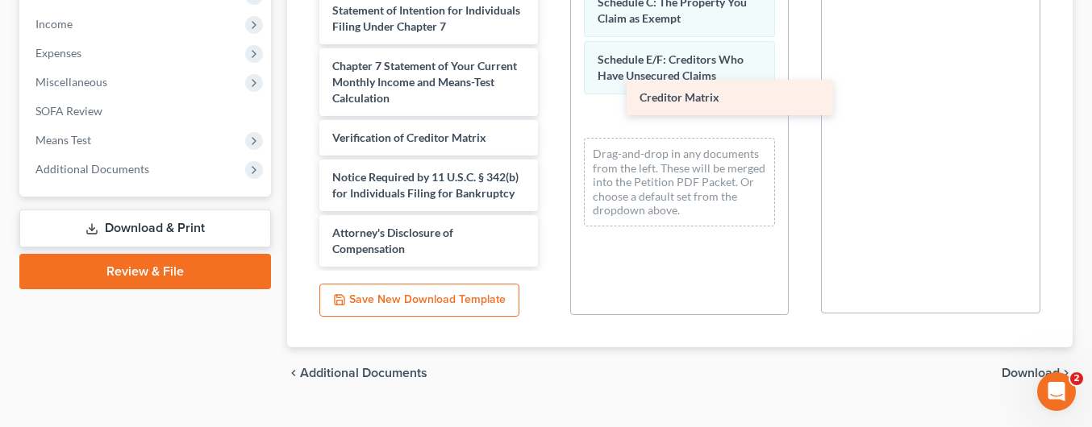
drag, startPoint x: 439, startPoint y: 58, endPoint x: 721, endPoint y: 98, distance: 285.2
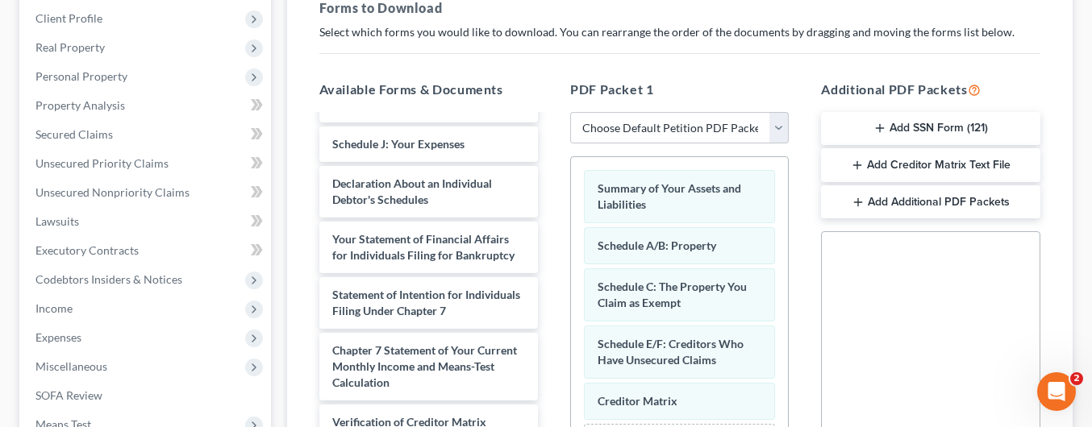
scroll to position [242, 0]
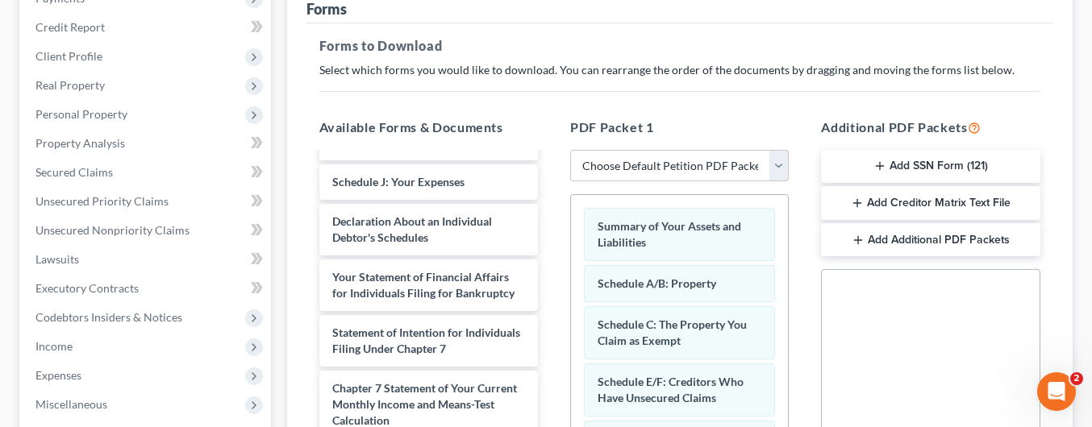
click at [930, 186] on button "Add Creditor Matrix Text File" at bounding box center [930, 203] width 219 height 34
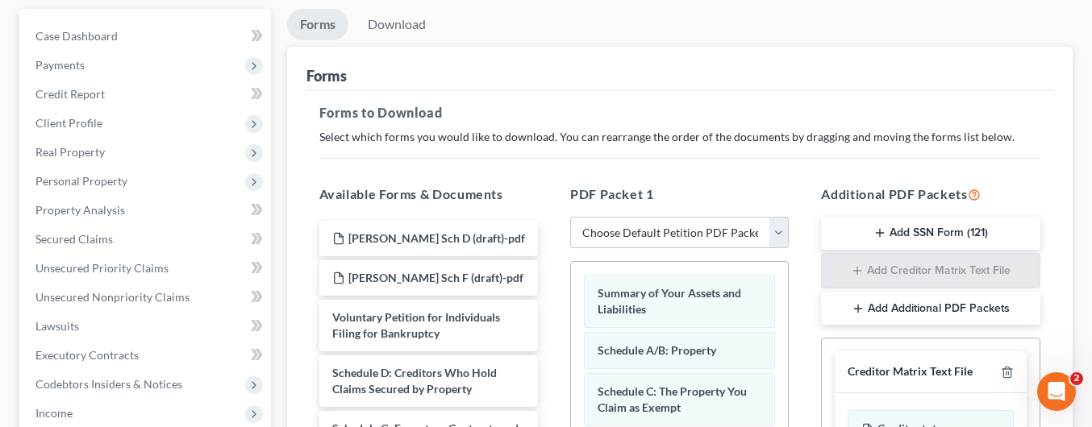
scroll to position [161, 0]
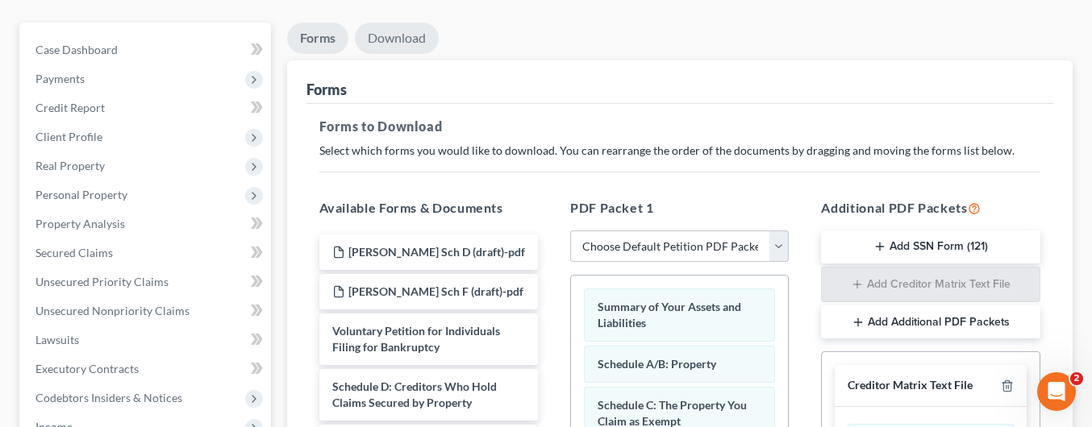
click at [401, 23] on link "Download" at bounding box center [397, 38] width 84 height 31
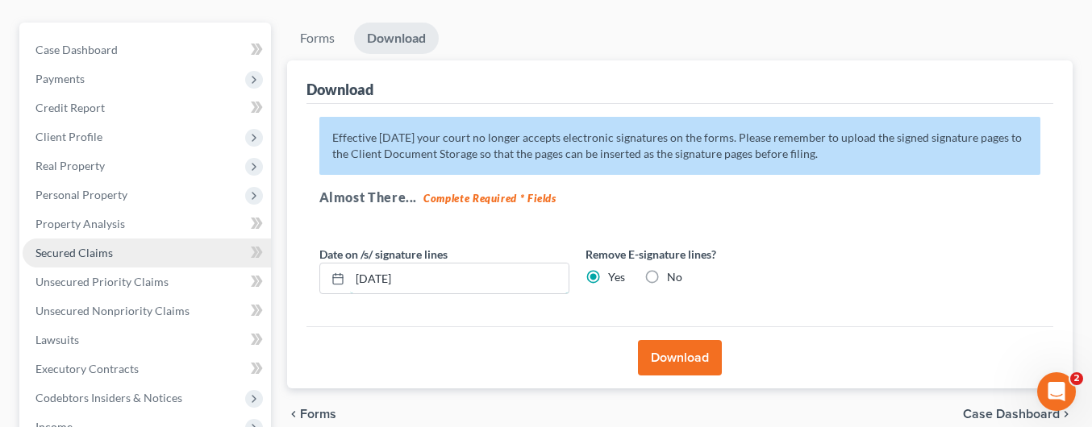
drag, startPoint x: 439, startPoint y: 252, endPoint x: 167, endPoint y: 219, distance: 273.8
click at [177, 219] on div "Petition Navigation Case Dashboard Payments Invoices Payments Payments Credit R…" at bounding box center [546, 358] width 1070 height 670
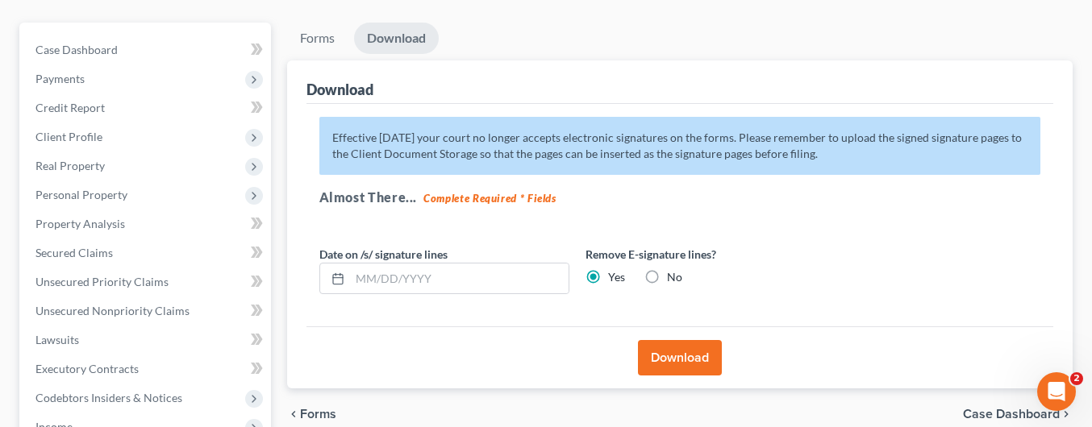
click at [698, 340] on button "Download" at bounding box center [680, 357] width 84 height 35
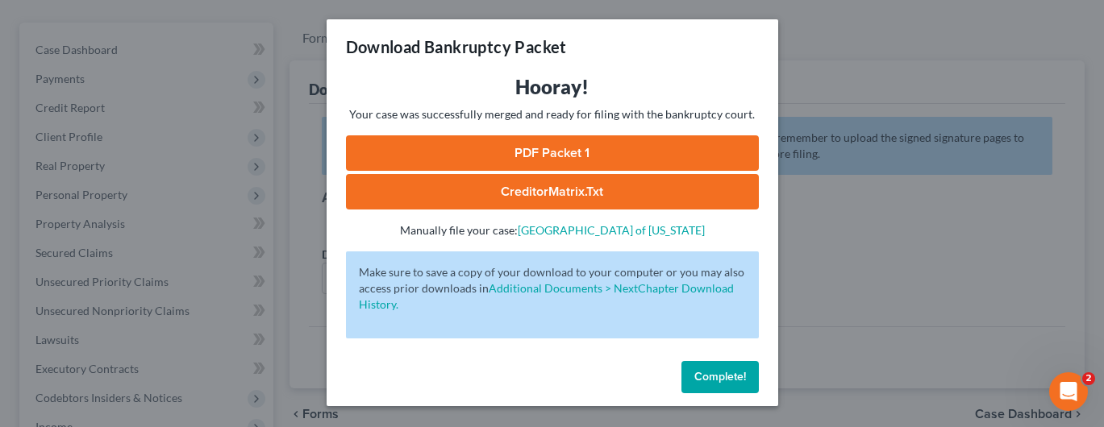
click at [616, 189] on link "CreditorMatrix.txt" at bounding box center [552, 191] width 413 height 35
click at [557, 187] on link "CreditorMatrix.txt" at bounding box center [552, 191] width 413 height 35
click at [577, 146] on link "PDF Packet 1" at bounding box center [552, 153] width 413 height 35
click at [705, 377] on span "Complete!" at bounding box center [720, 377] width 52 height 14
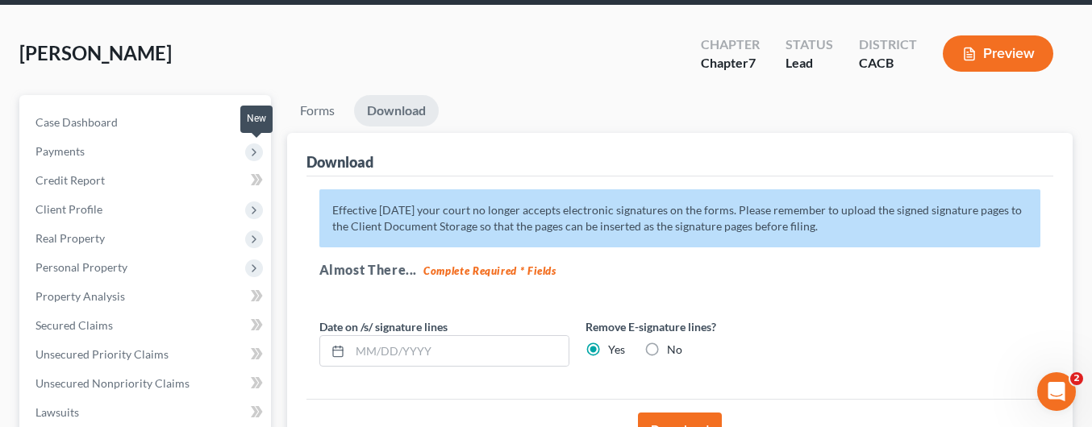
scroll to position [0, 0]
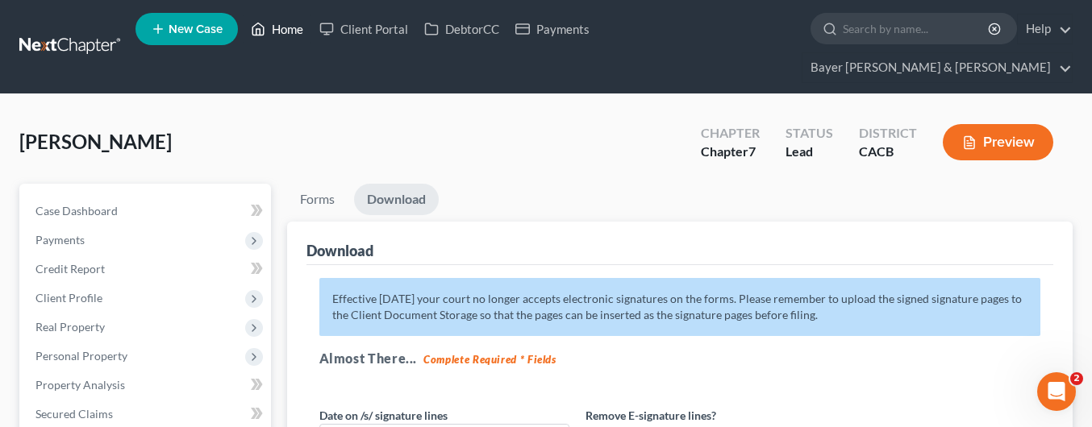
click at [282, 28] on link "Home" at bounding box center [277, 29] width 69 height 29
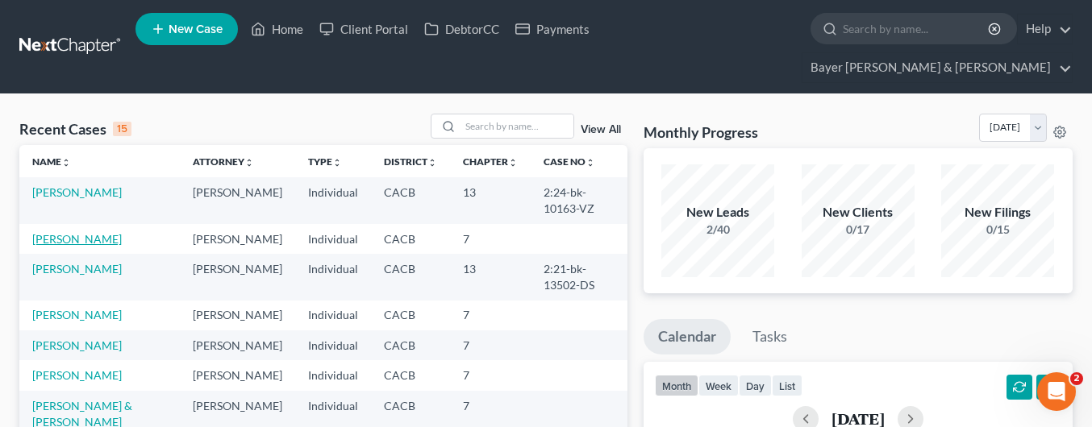
click at [52, 232] on link "[PERSON_NAME]" at bounding box center [77, 239] width 90 height 14
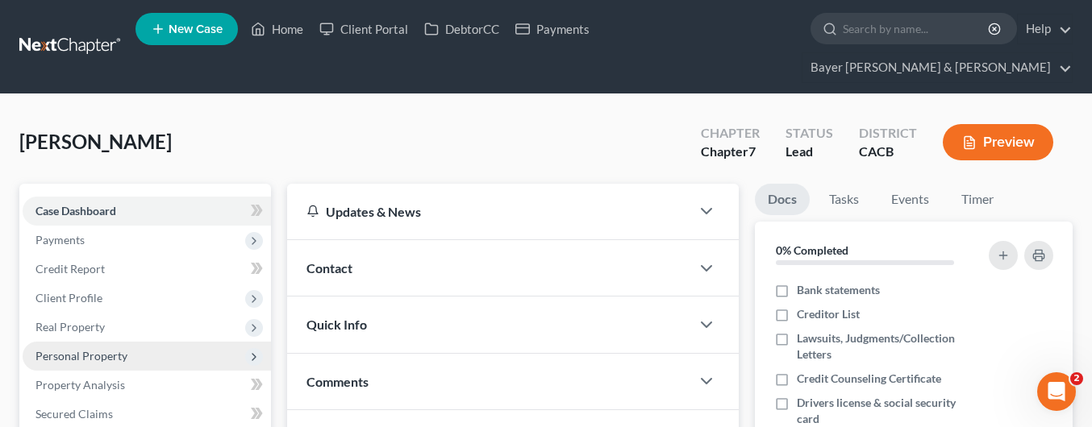
scroll to position [161, 0]
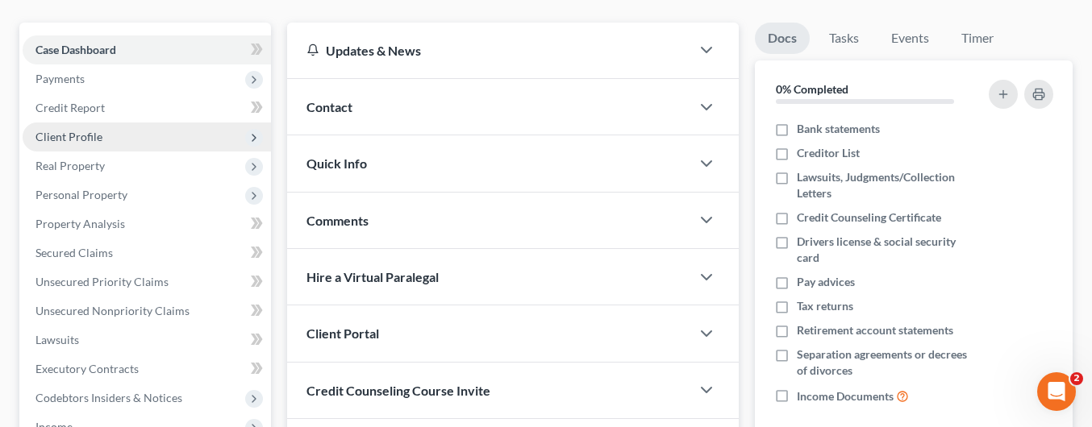
click at [148, 123] on span "Client Profile" at bounding box center [147, 137] width 248 height 29
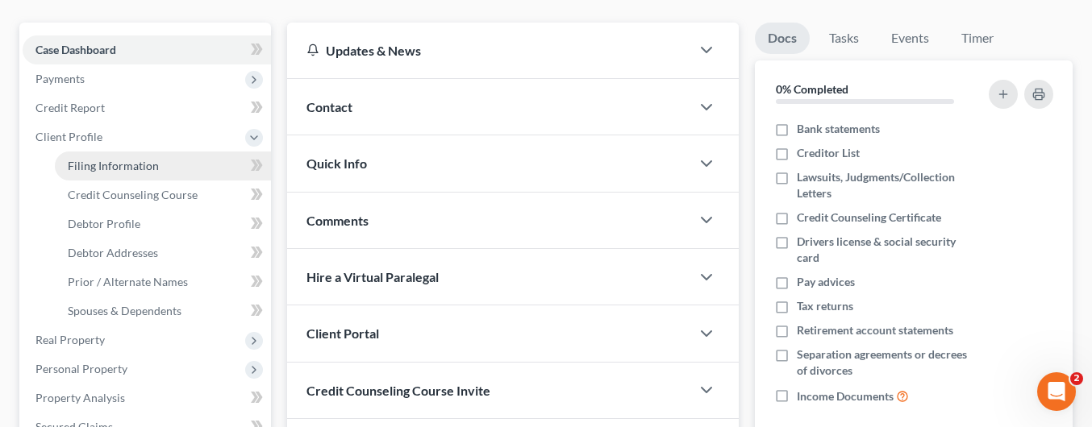
click at [184, 152] on link "Filing Information" at bounding box center [163, 166] width 216 height 29
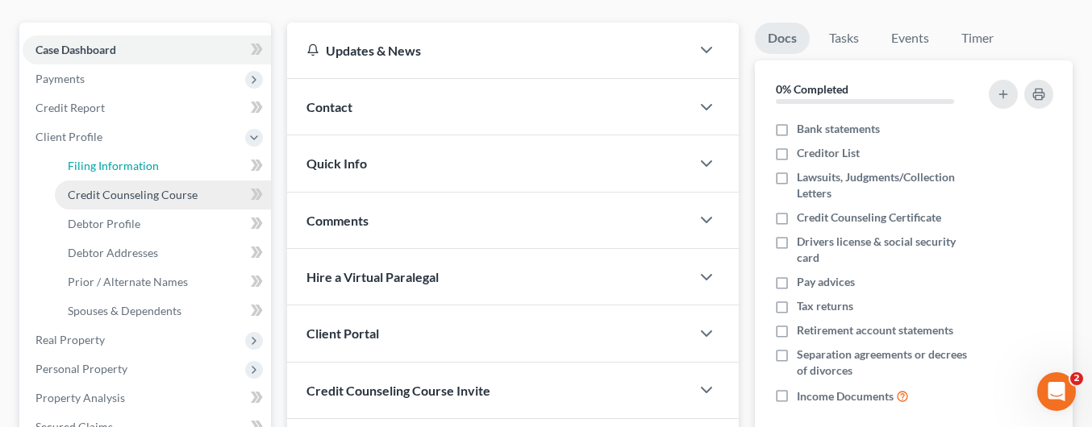
select select "1"
select select "0"
select select "4"
select select "0"
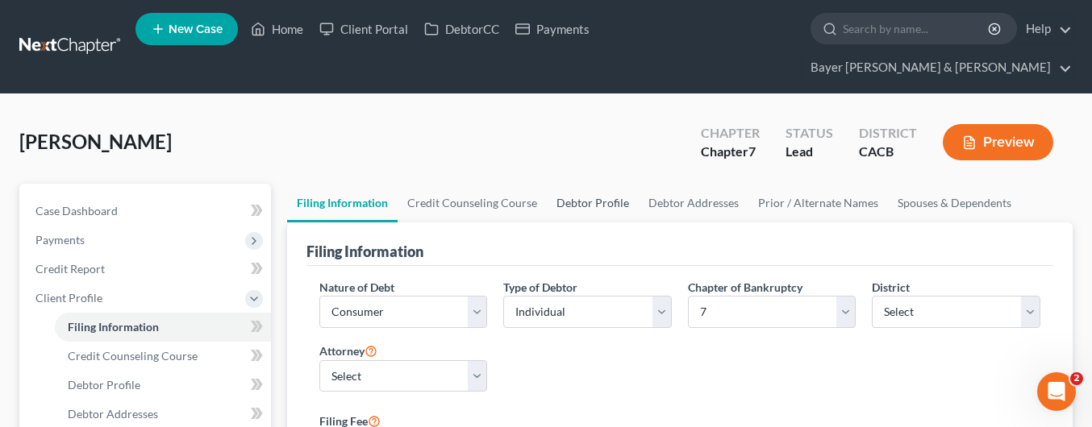
click at [608, 184] on link "Debtor Profile" at bounding box center [593, 203] width 92 height 39
select select "0"
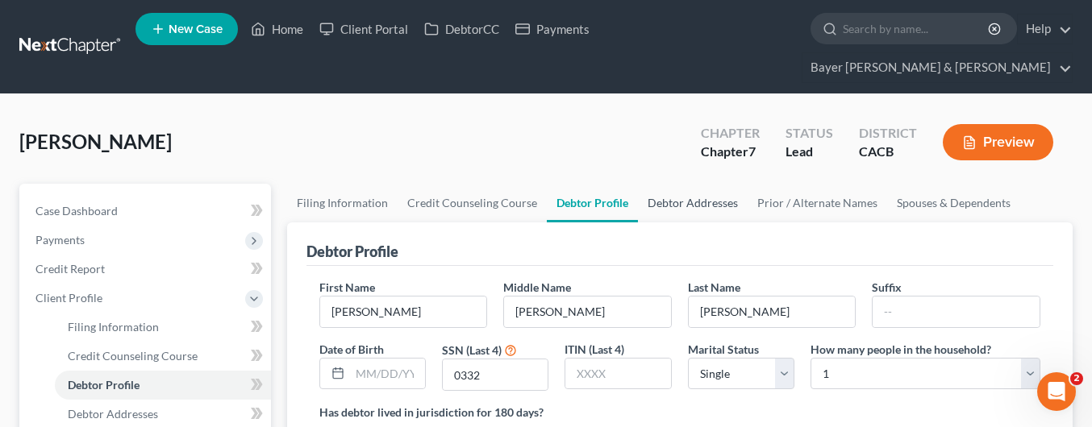
click at [703, 184] on link "Debtor Addresses" at bounding box center [693, 203] width 110 height 39
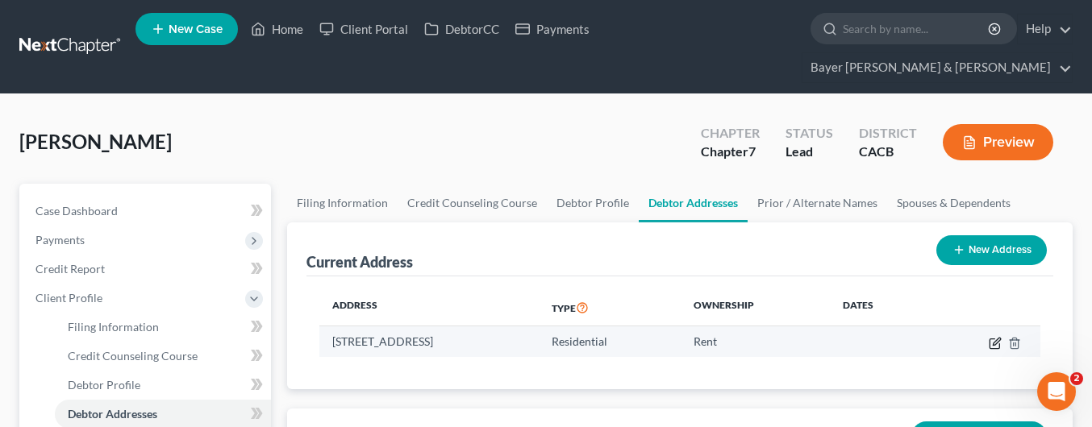
click at [999, 338] on icon "button" at bounding box center [996, 341] width 7 height 7
select select "4"
select select "0"
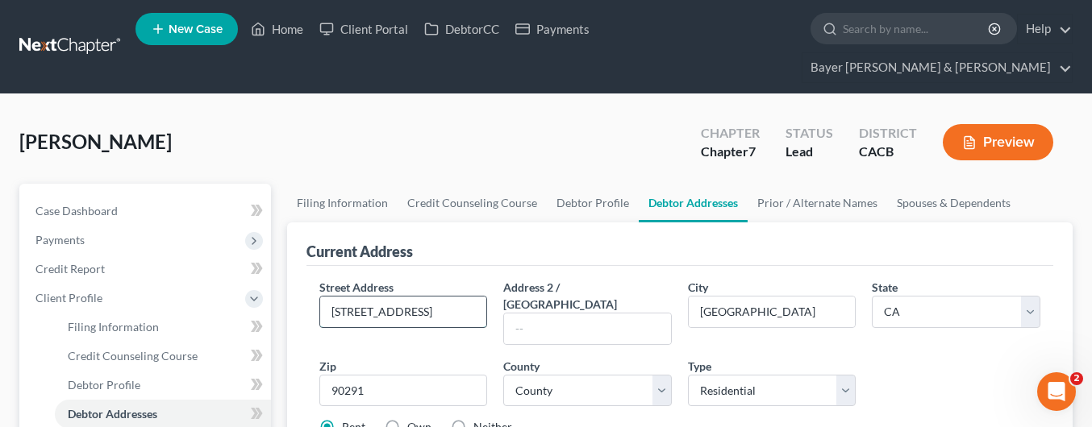
click at [460, 297] on input "[STREET_ADDRESS]" at bounding box center [403, 312] width 167 height 31
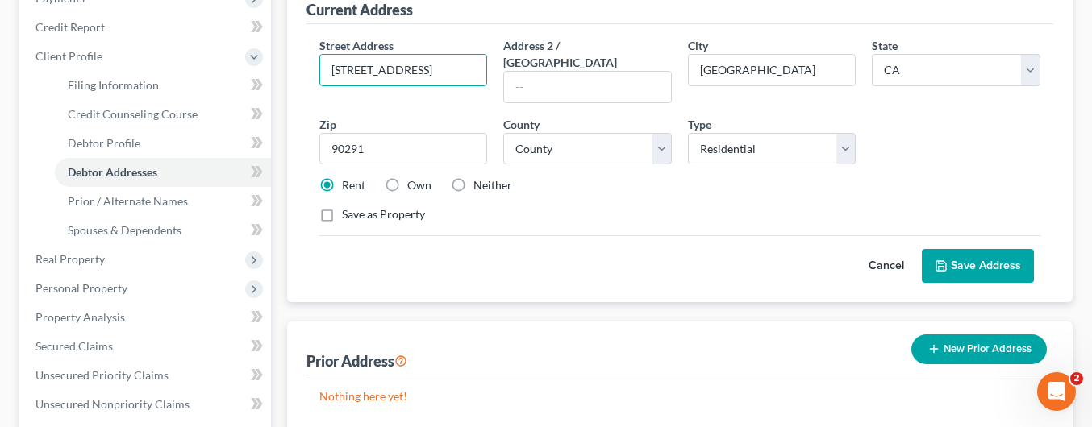
scroll to position [565, 0]
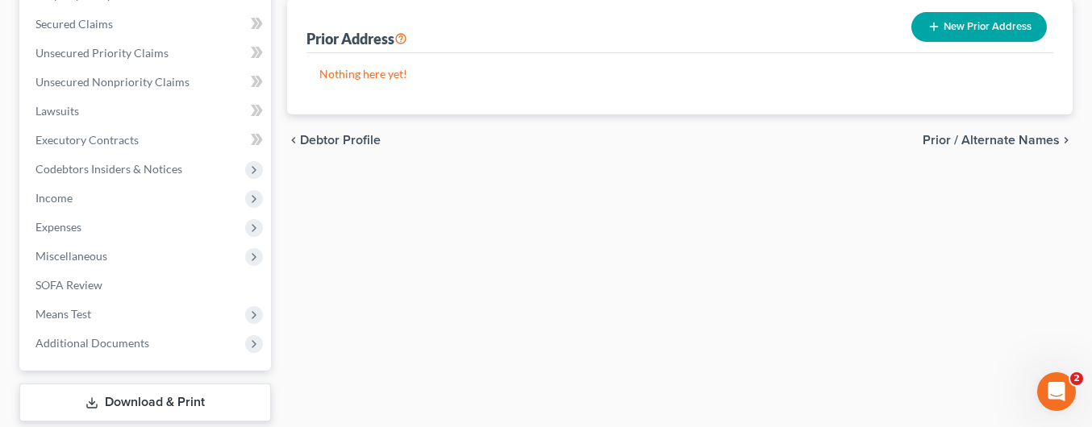
type input "[STREET_ADDRESS]"
click at [177, 384] on link "Download & Print" at bounding box center [145, 403] width 252 height 38
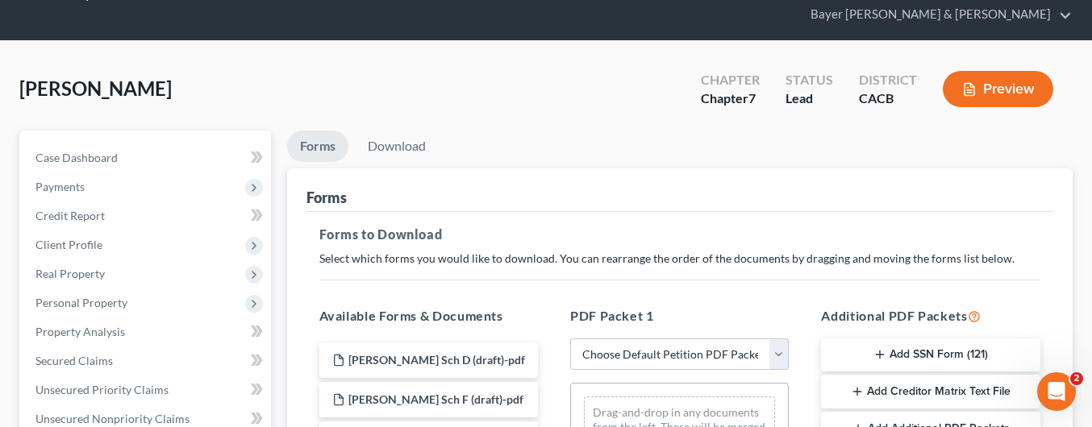
scroll to position [161, 0]
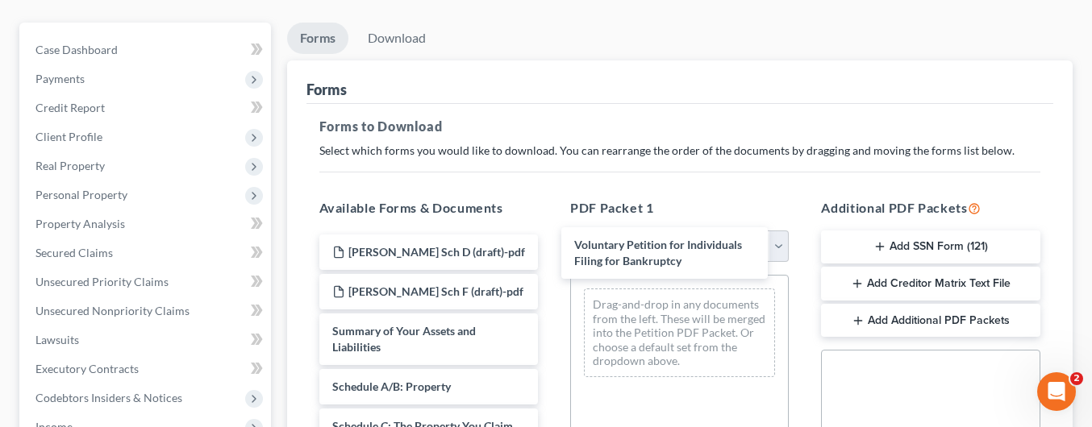
drag, startPoint x: 461, startPoint y: 313, endPoint x: 704, endPoint y: 261, distance: 248.2
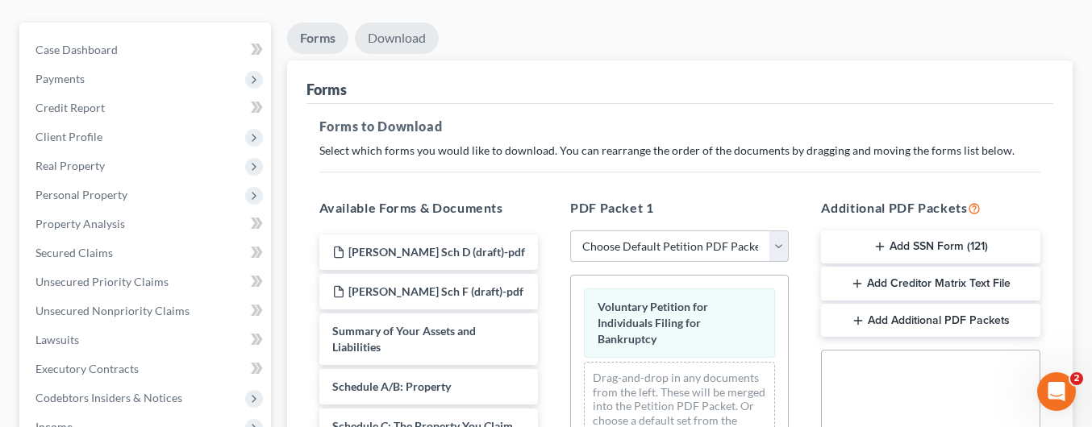
click at [405, 23] on link "Download" at bounding box center [397, 38] width 84 height 31
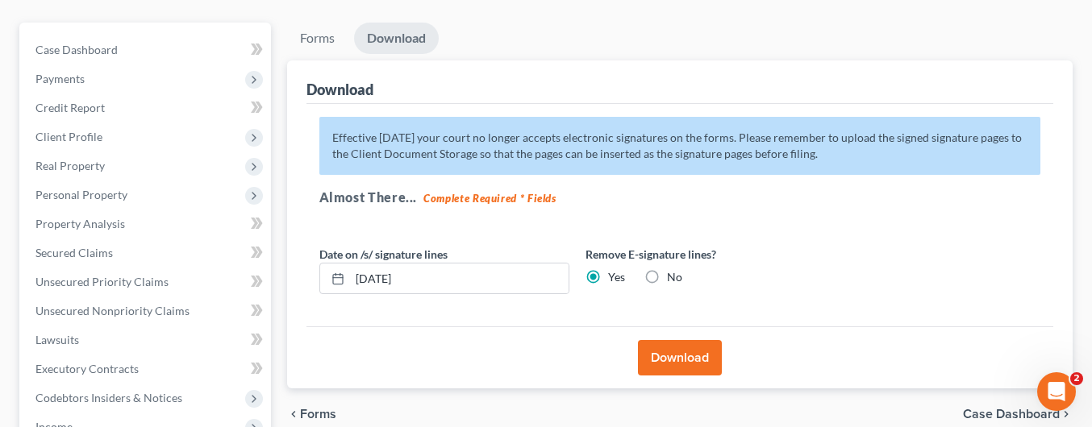
click at [676, 340] on button "Download" at bounding box center [680, 357] width 84 height 35
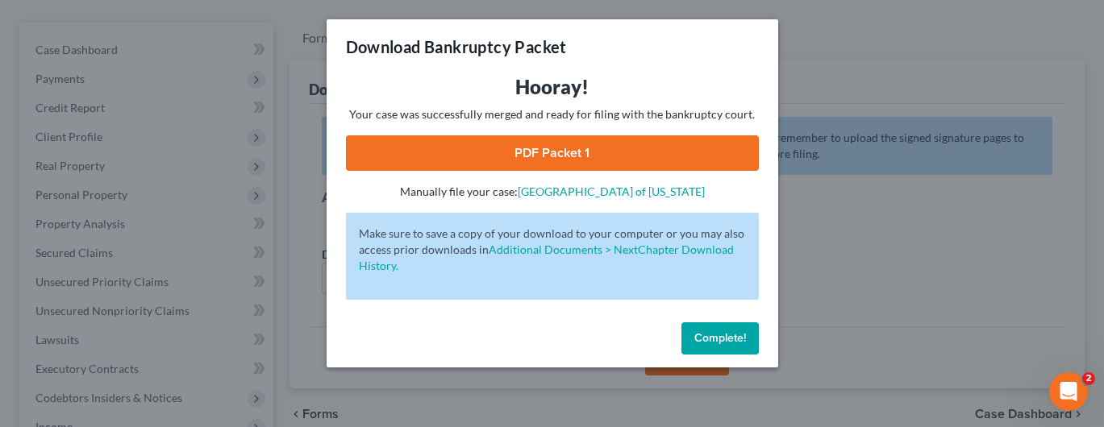
click at [579, 159] on link "PDF Packet 1" at bounding box center [552, 153] width 413 height 35
drag, startPoint x: 707, startPoint y: 330, endPoint x: 435, endPoint y: 354, distance: 273.7
click at [701, 331] on button "Complete!" at bounding box center [720, 339] width 77 height 32
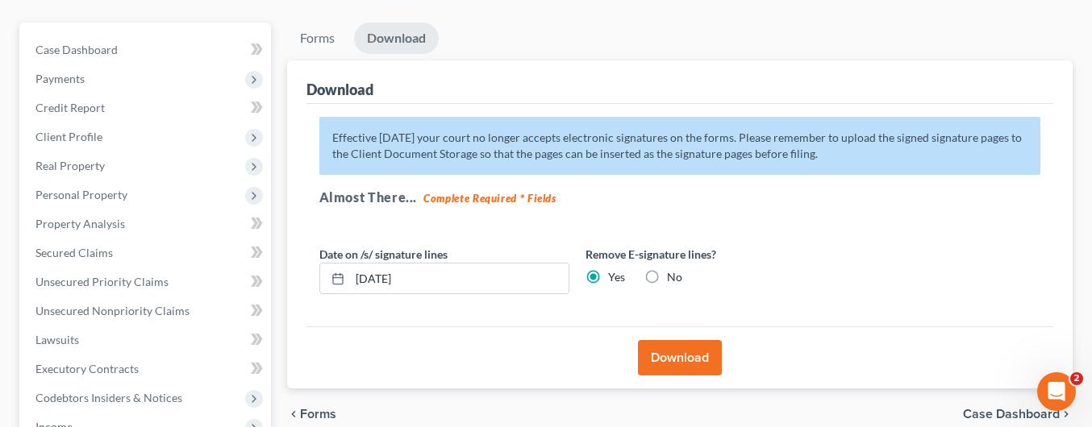
scroll to position [459, 0]
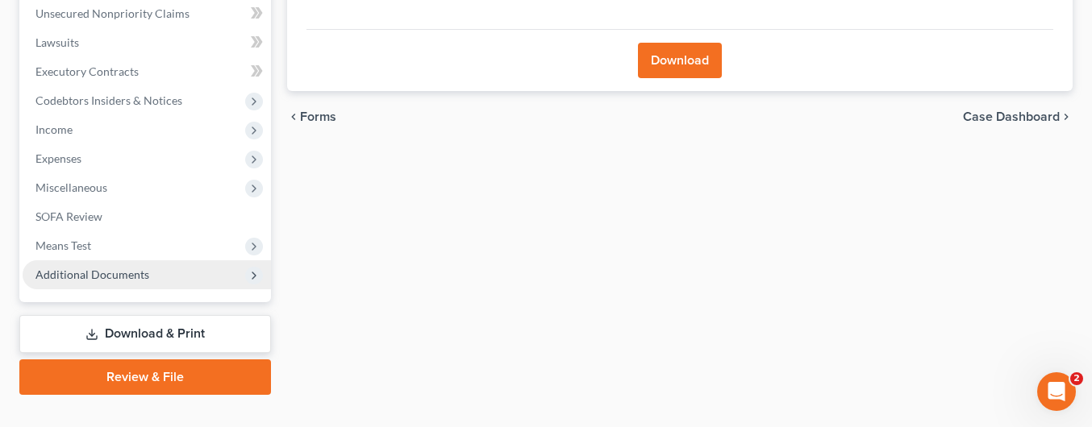
click at [201, 261] on span "Additional Documents" at bounding box center [147, 275] width 248 height 29
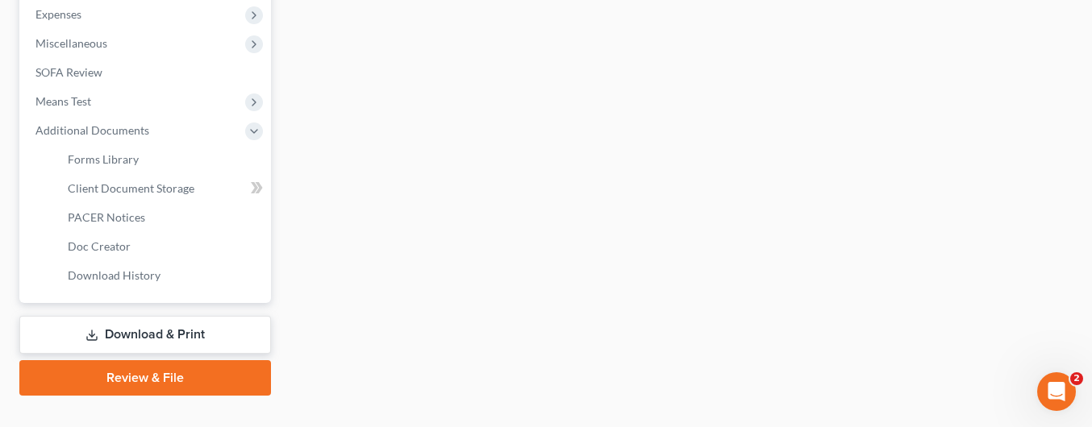
scroll to position [604, 0]
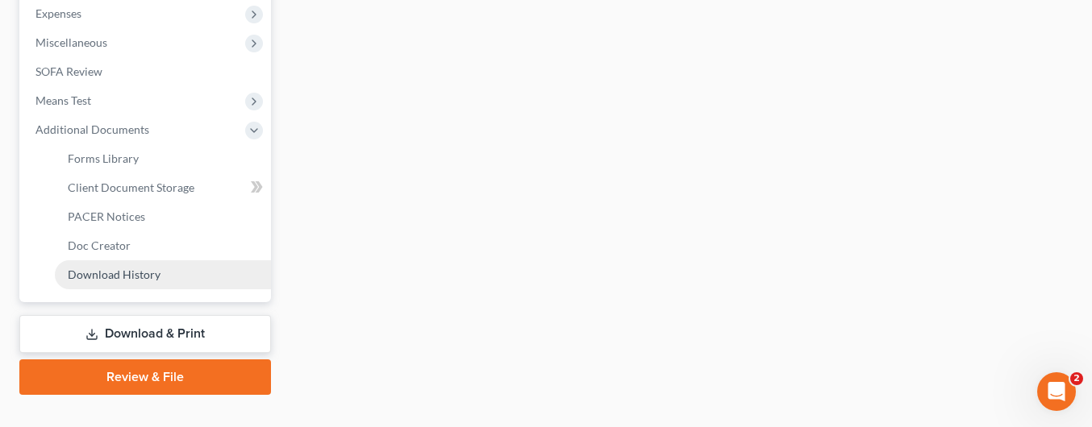
click at [218, 261] on link "Download History" at bounding box center [163, 275] width 216 height 29
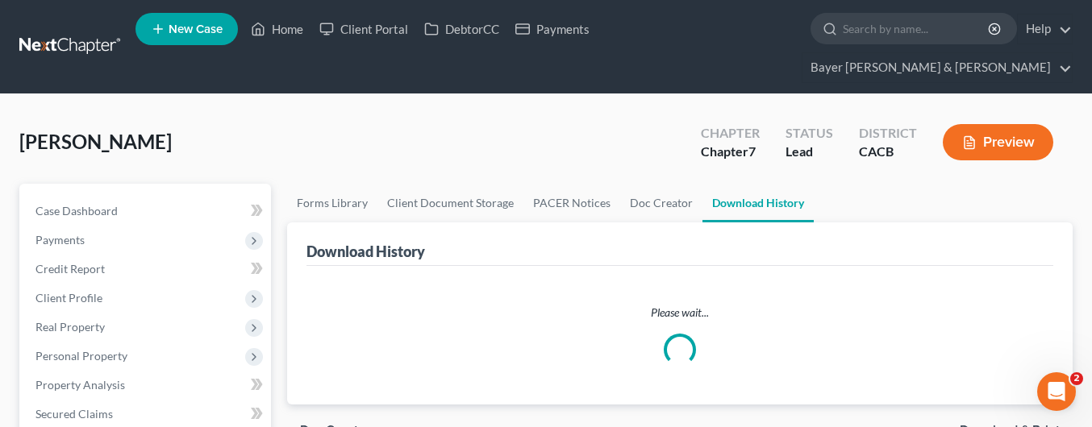
scroll to position [161, 0]
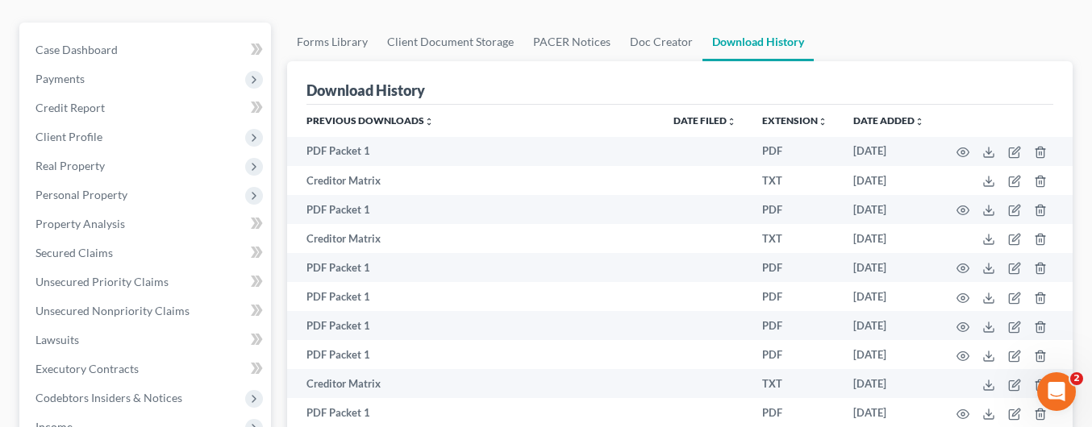
click at [961, 61] on div "Download History" at bounding box center [681, 83] width 748 height 44
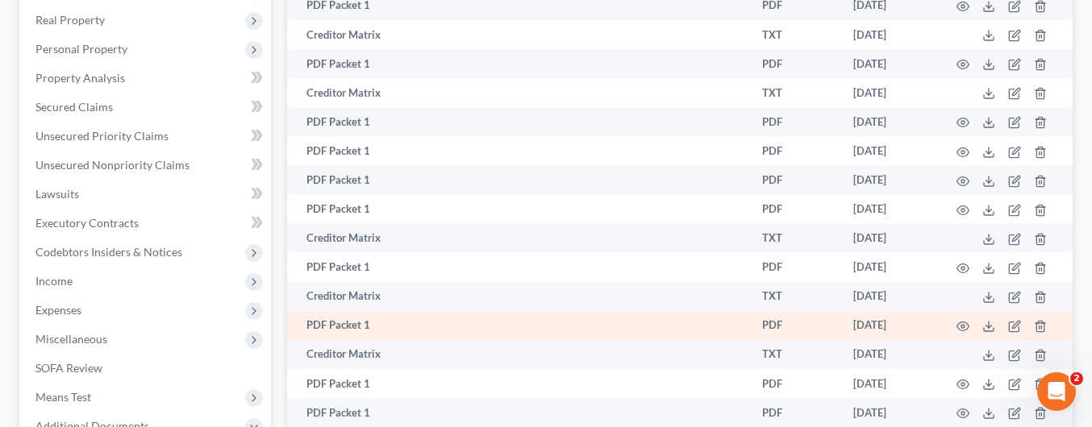
scroll to position [484, 0]
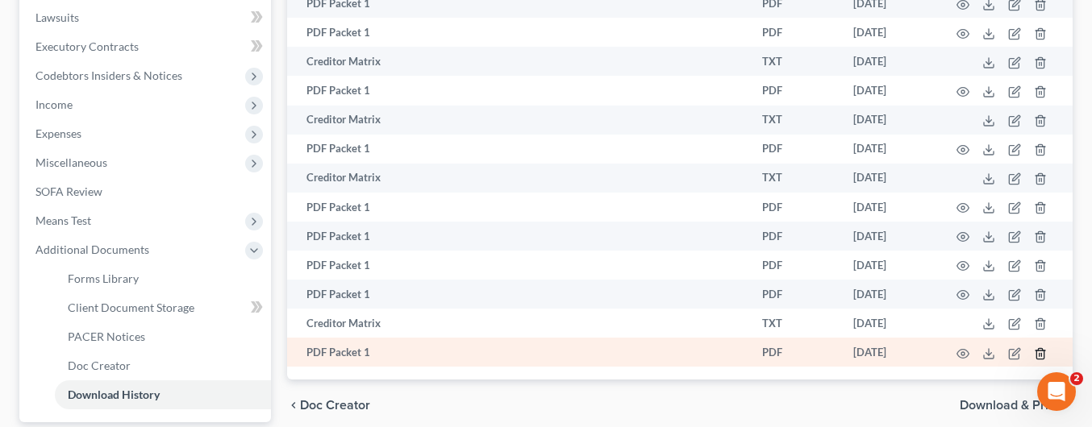
click at [1042, 351] on polyline "button" at bounding box center [1041, 351] width 10 height 0
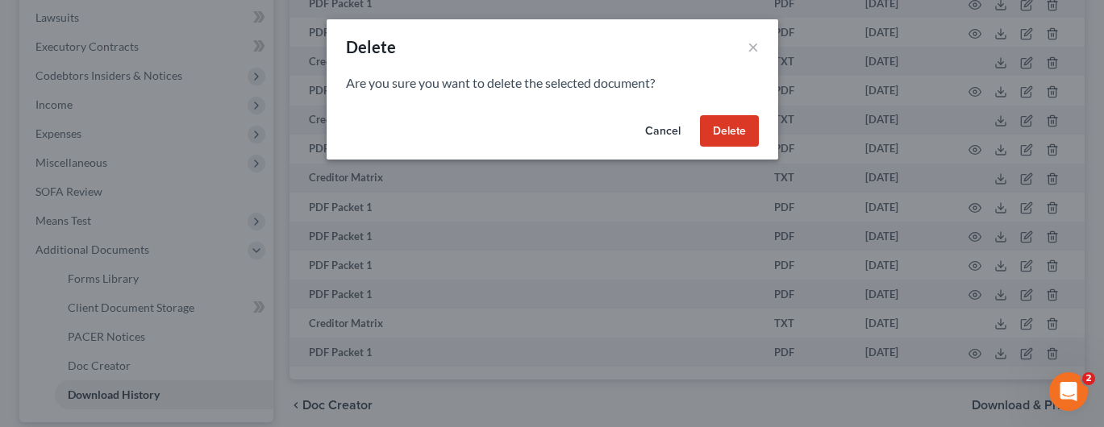
click at [739, 133] on button "Delete" at bounding box center [729, 131] width 59 height 32
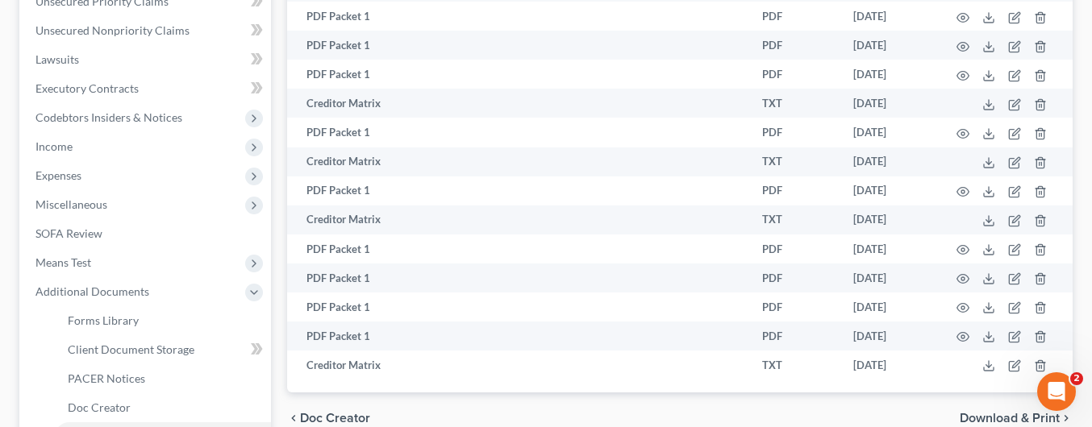
scroll to position [604, 0]
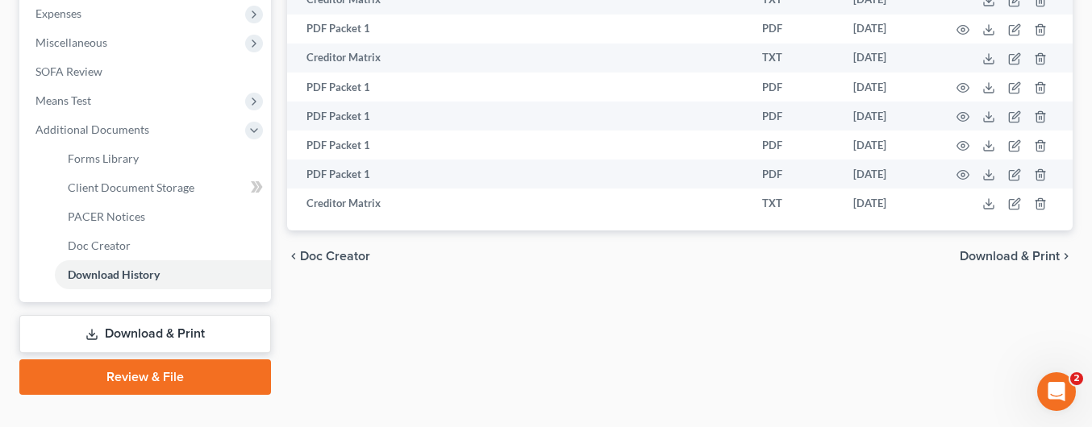
click at [155, 315] on link "Download & Print" at bounding box center [145, 334] width 252 height 38
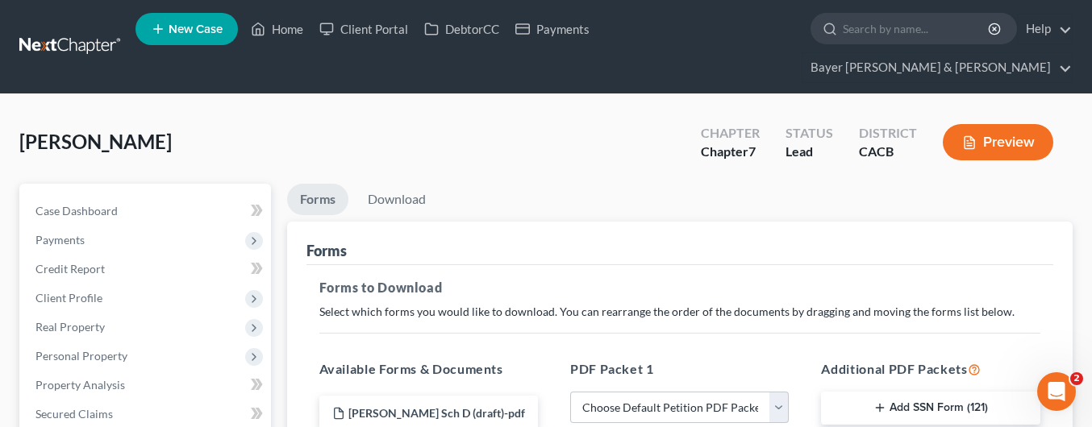
click at [984, 124] on button "Preview" at bounding box center [998, 142] width 111 height 36
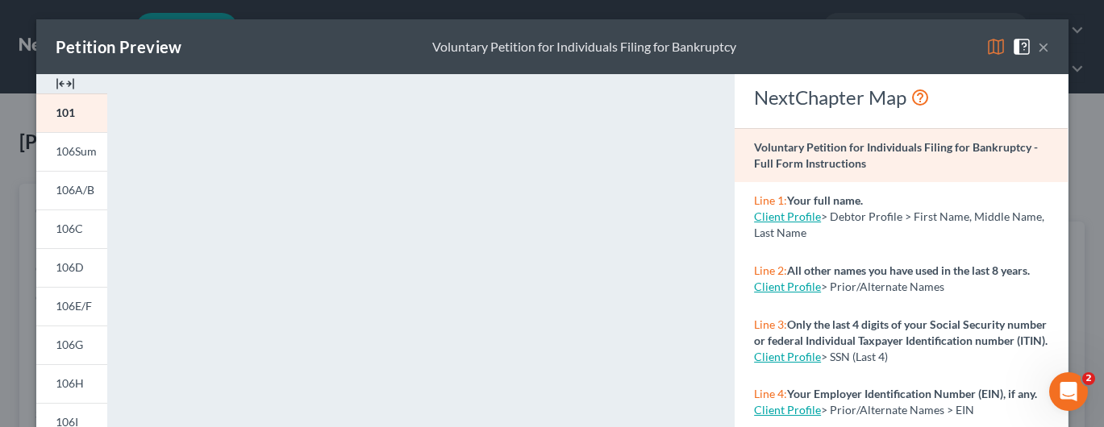
click at [1043, 49] on div "Petition Preview Voluntary Petition for Individuals Filing for Bankruptcy ×" at bounding box center [552, 46] width 1032 height 55
click at [1040, 44] on button "×" at bounding box center [1043, 46] width 11 height 19
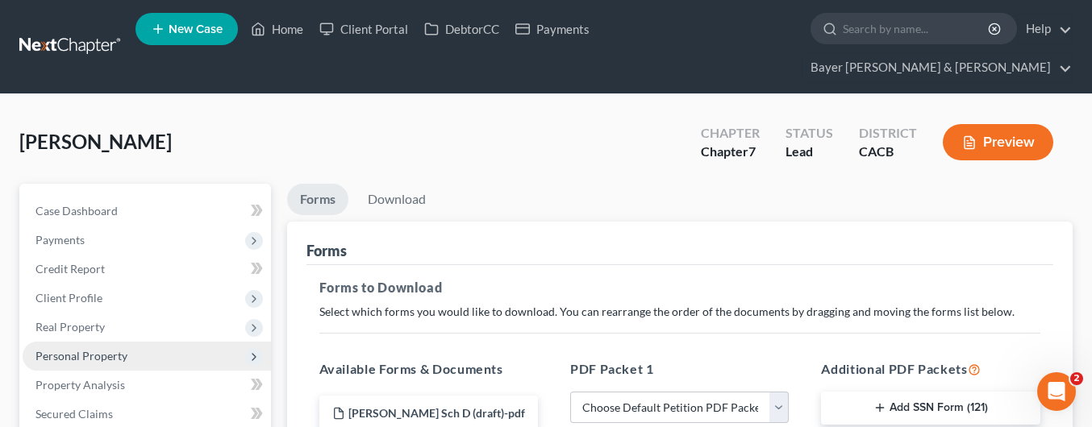
click at [118, 349] on span "Personal Property" at bounding box center [81, 356] width 92 height 14
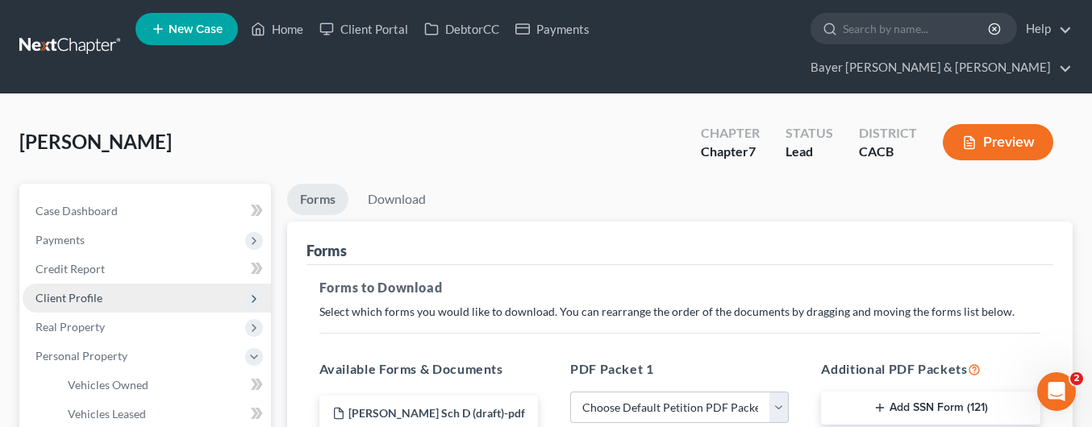
click at [123, 284] on span "Client Profile" at bounding box center [147, 298] width 248 height 29
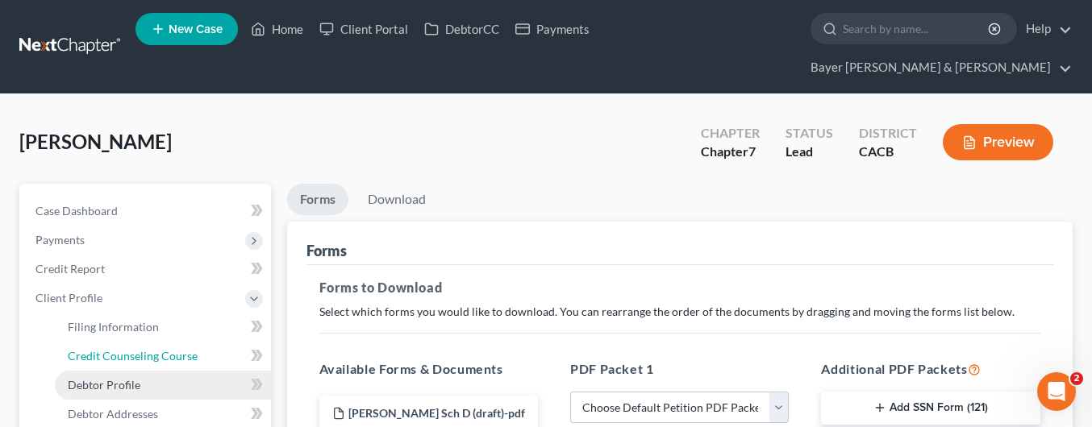
drag, startPoint x: 148, startPoint y: 332, endPoint x: 142, endPoint y: 351, distance: 19.6
click at [148, 349] on span "Credit Counseling Course" at bounding box center [133, 356] width 130 height 14
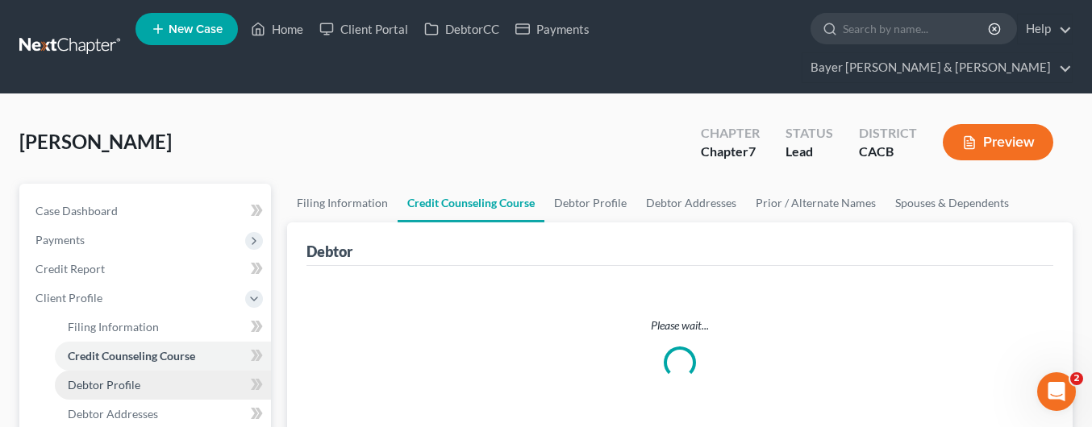
click at [142, 371] on link "Debtor Profile" at bounding box center [163, 385] width 216 height 29
select select "0"
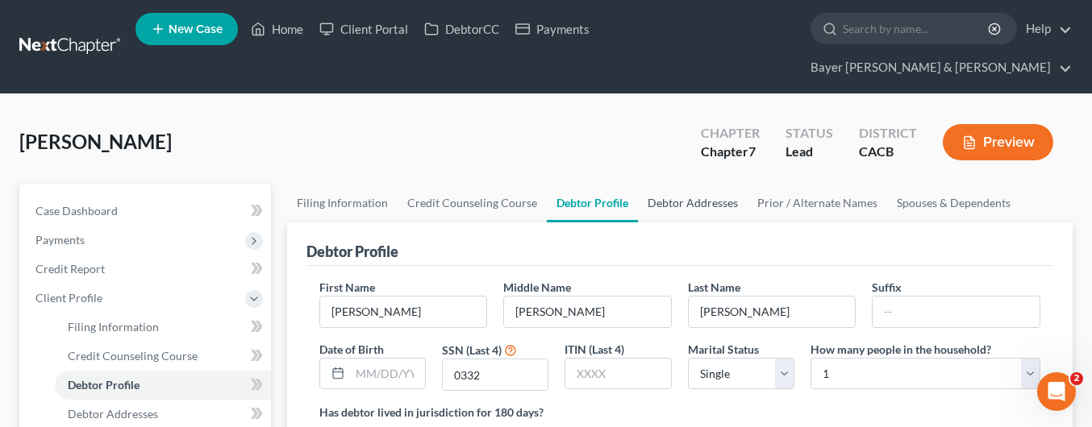
click at [704, 184] on link "Debtor Addresses" at bounding box center [693, 203] width 110 height 39
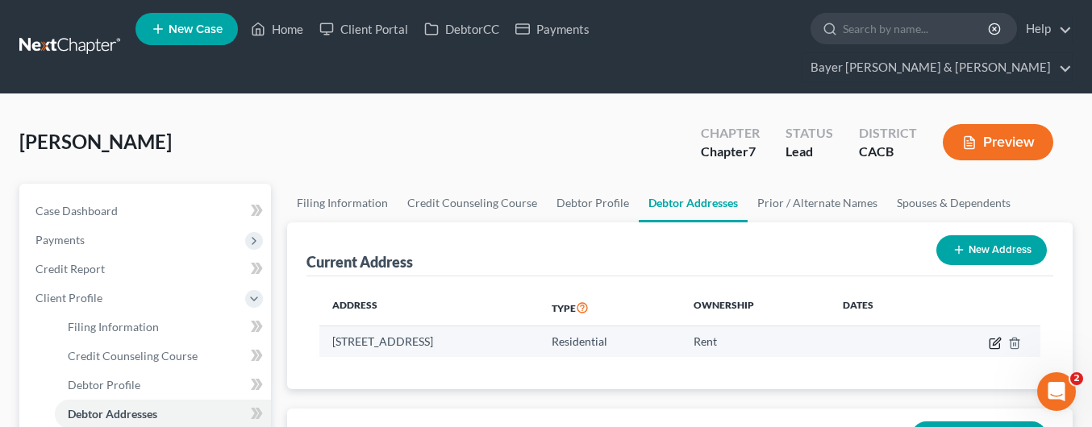
click at [995, 338] on icon "button" at bounding box center [996, 341] width 7 height 7
select select "4"
select select "18"
select select "0"
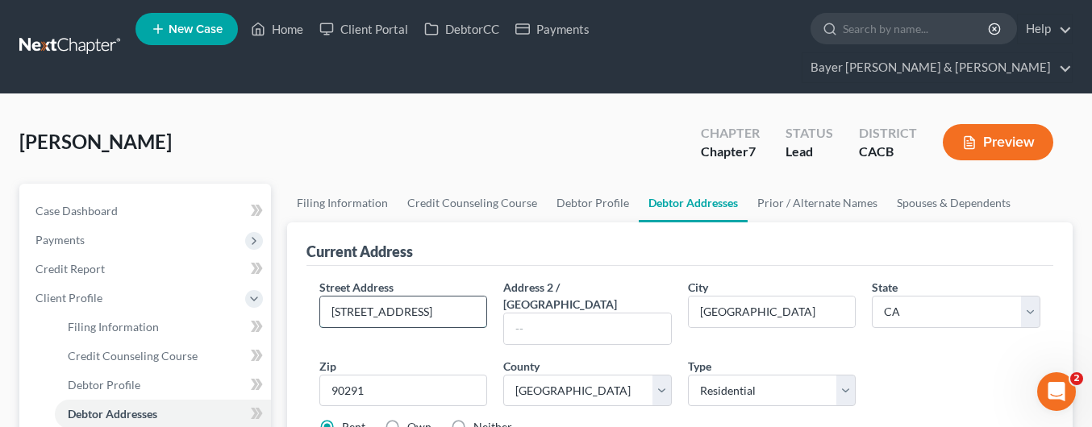
click at [459, 297] on input "[STREET_ADDRESS]" at bounding box center [403, 312] width 167 height 31
type input "[STREET_ADDRESS]"
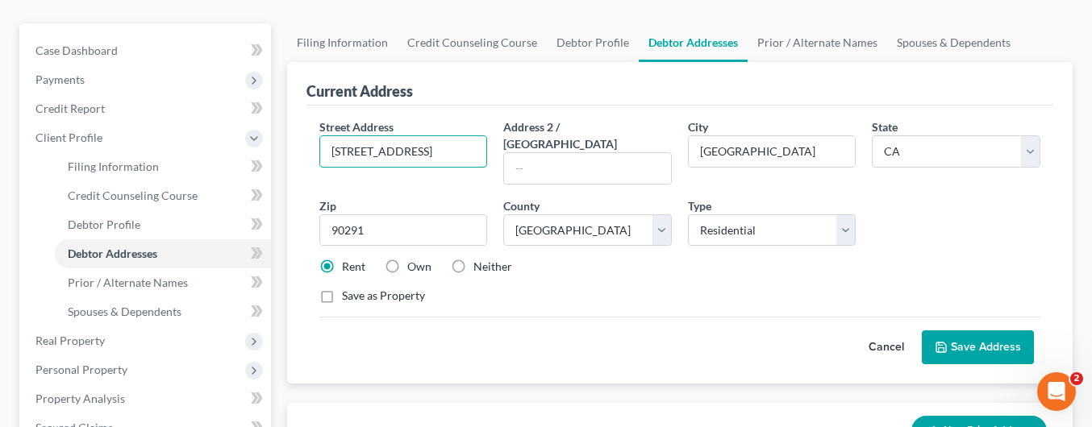
scroll to position [161, 0]
click at [995, 330] on button "Save Address" at bounding box center [978, 347] width 112 height 34
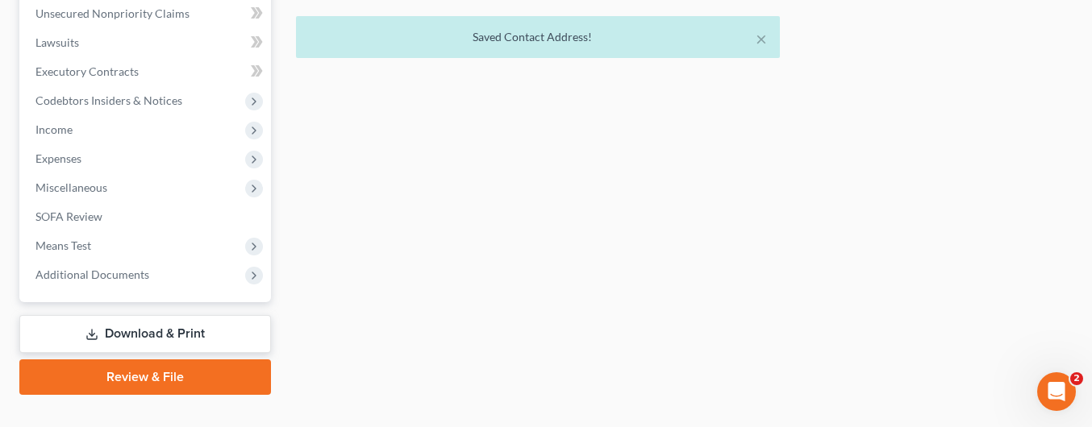
click at [185, 315] on link "Download & Print" at bounding box center [145, 334] width 252 height 38
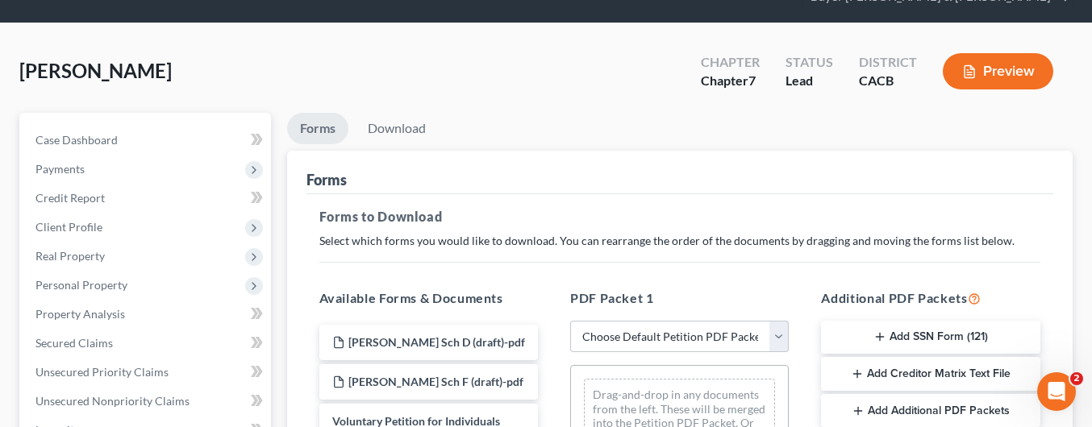
scroll to position [161, 0]
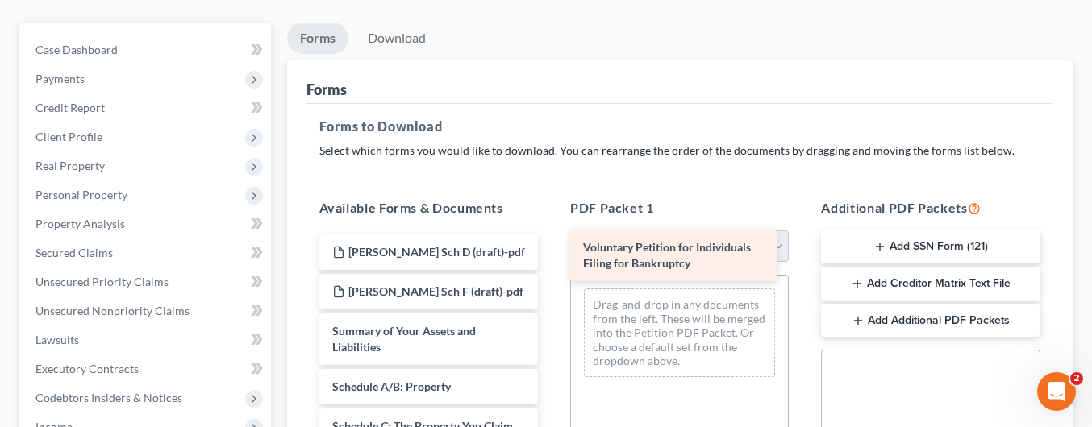
drag, startPoint x: 437, startPoint y: 312, endPoint x: 688, endPoint y: 257, distance: 256.8
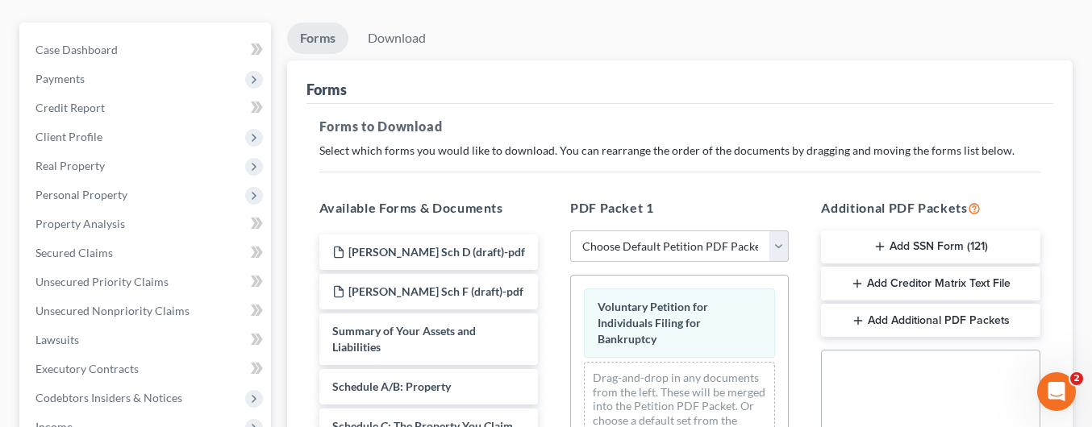
scroll to position [81, 0]
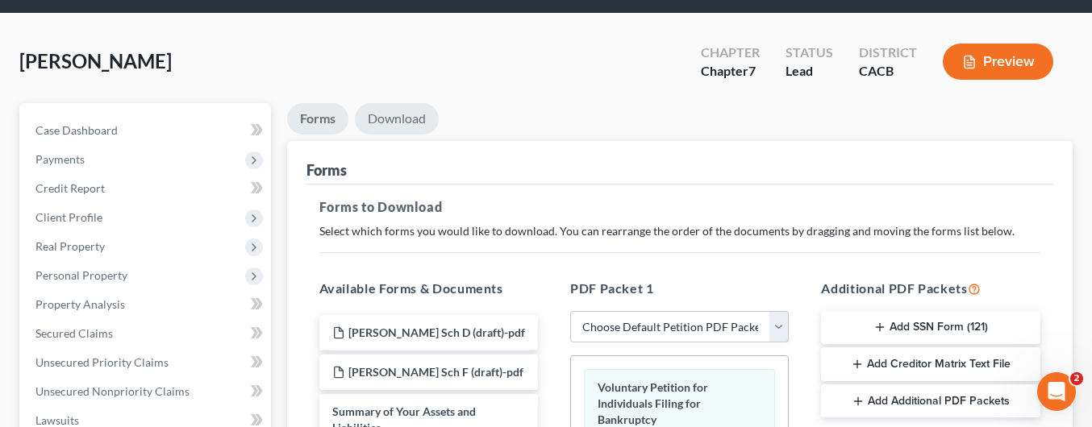
click at [383, 103] on link "Download" at bounding box center [397, 118] width 84 height 31
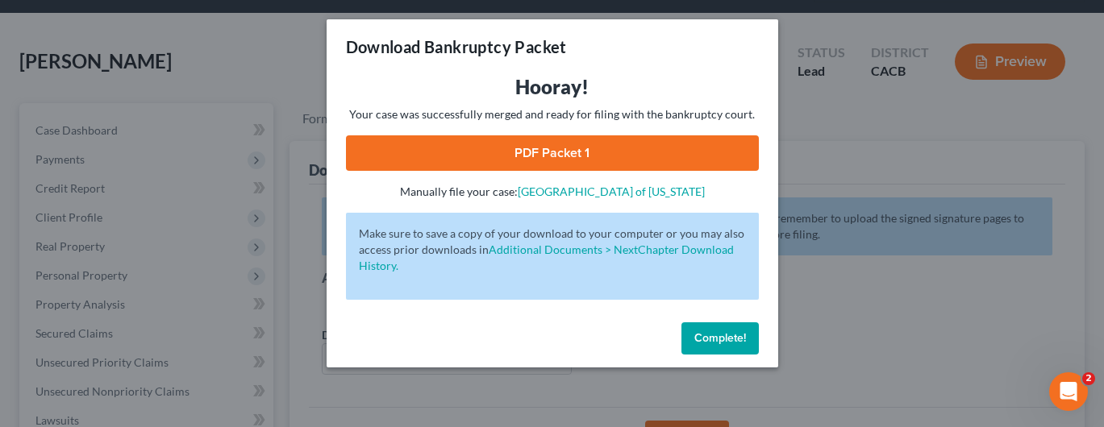
click at [515, 141] on link "PDF Packet 1" at bounding box center [552, 153] width 413 height 35
click at [695, 332] on span "Complete!" at bounding box center [720, 339] width 52 height 14
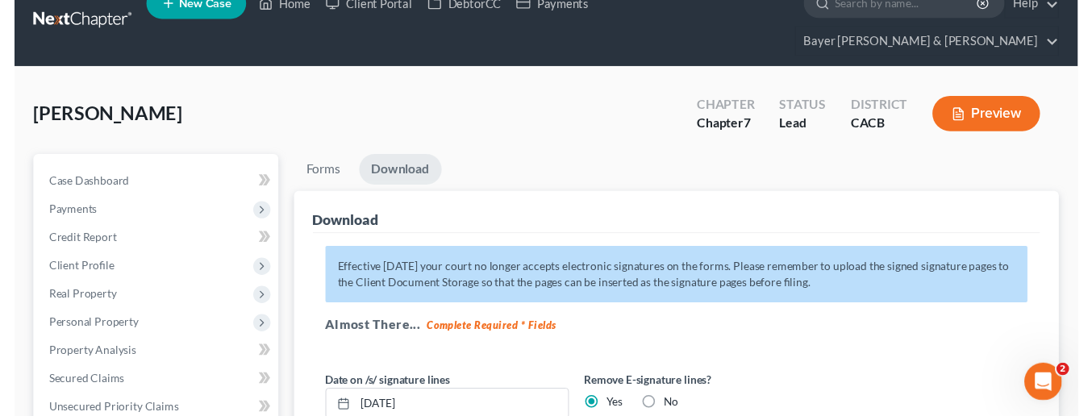
scroll to position [0, 0]
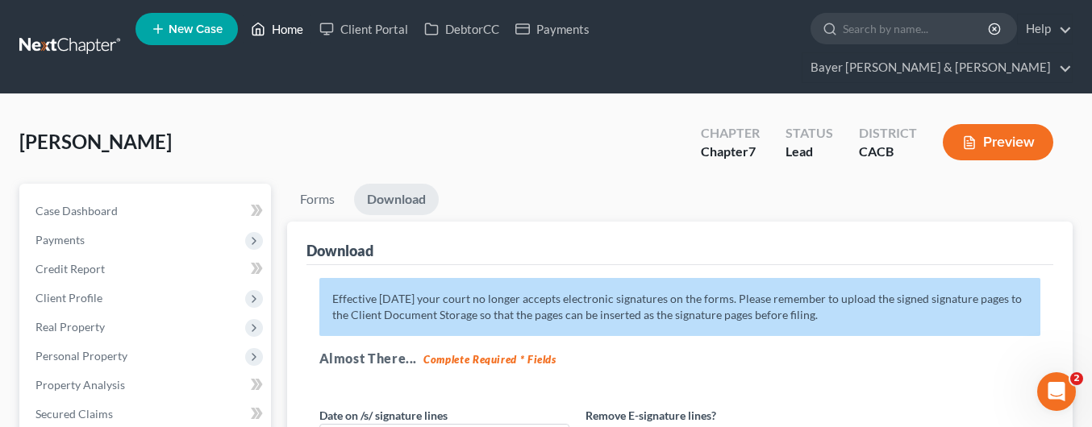
click at [280, 28] on link "Home" at bounding box center [277, 29] width 69 height 29
